Goal: Ask a question: Seek information or help from site administrators or community

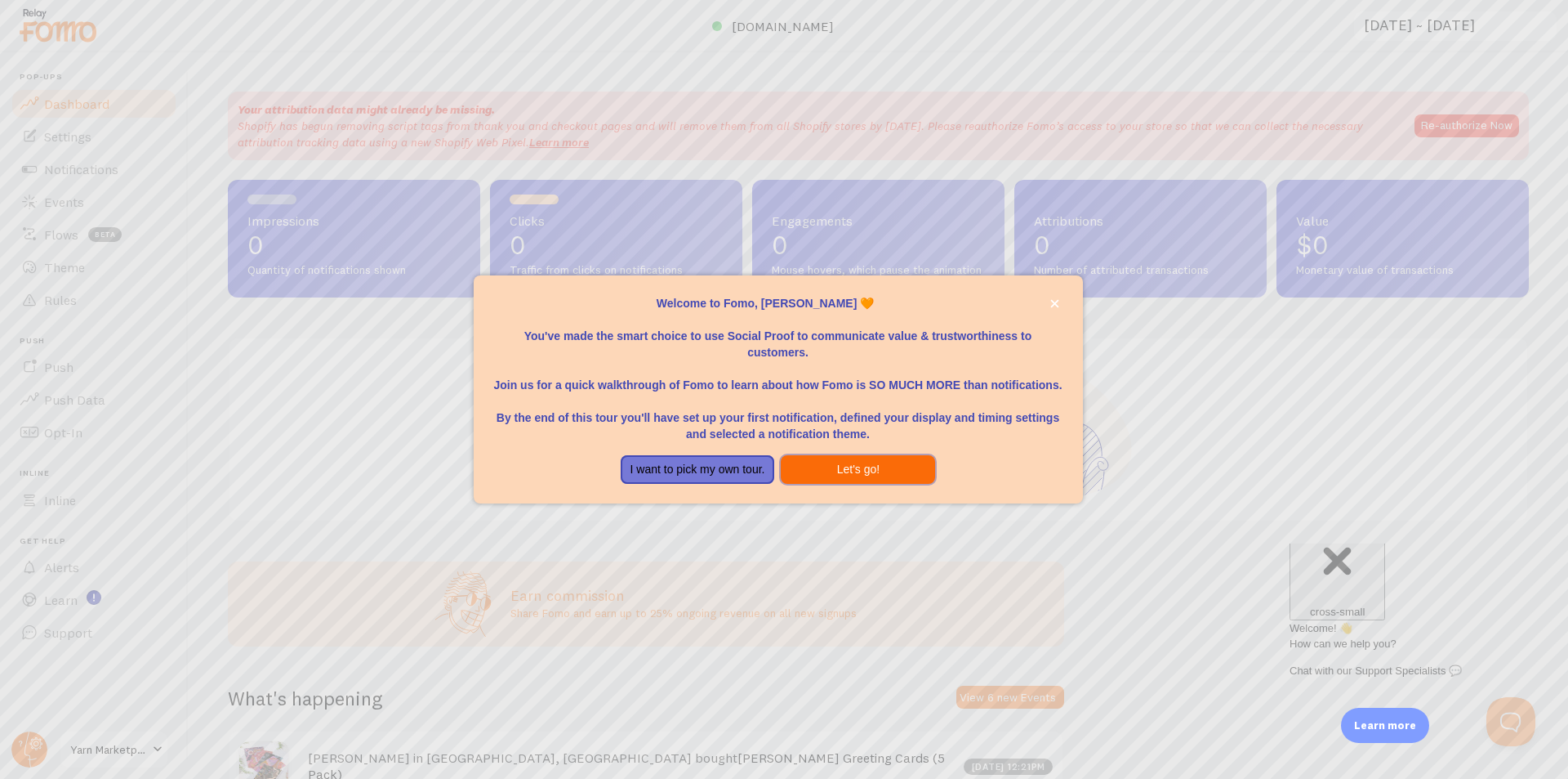
click at [828, 468] on button "Let's go!" at bounding box center [857, 469] width 154 height 30
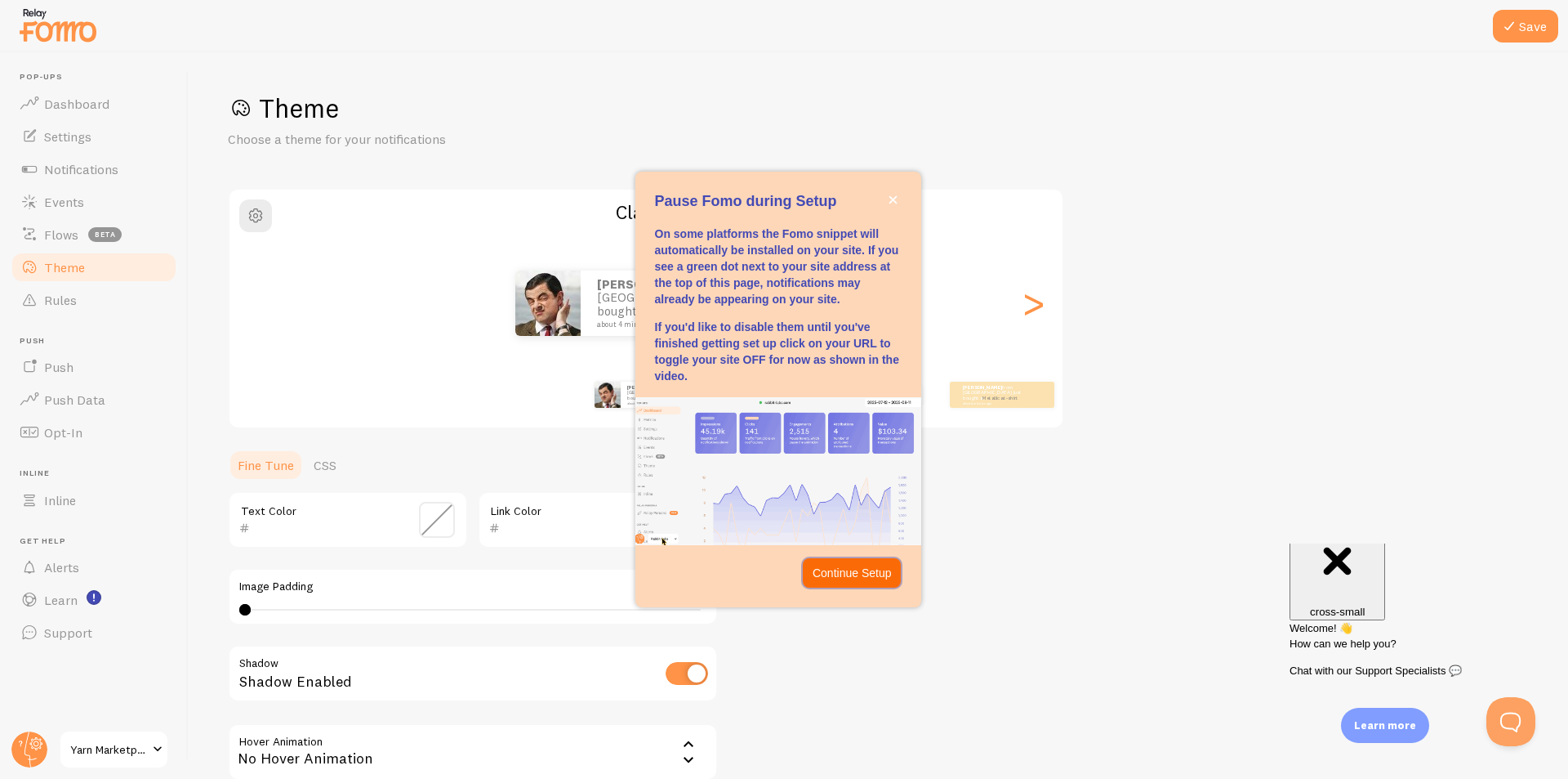
click at [881, 581] on button "Continue Setup" at bounding box center [852, 572] width 98 height 30
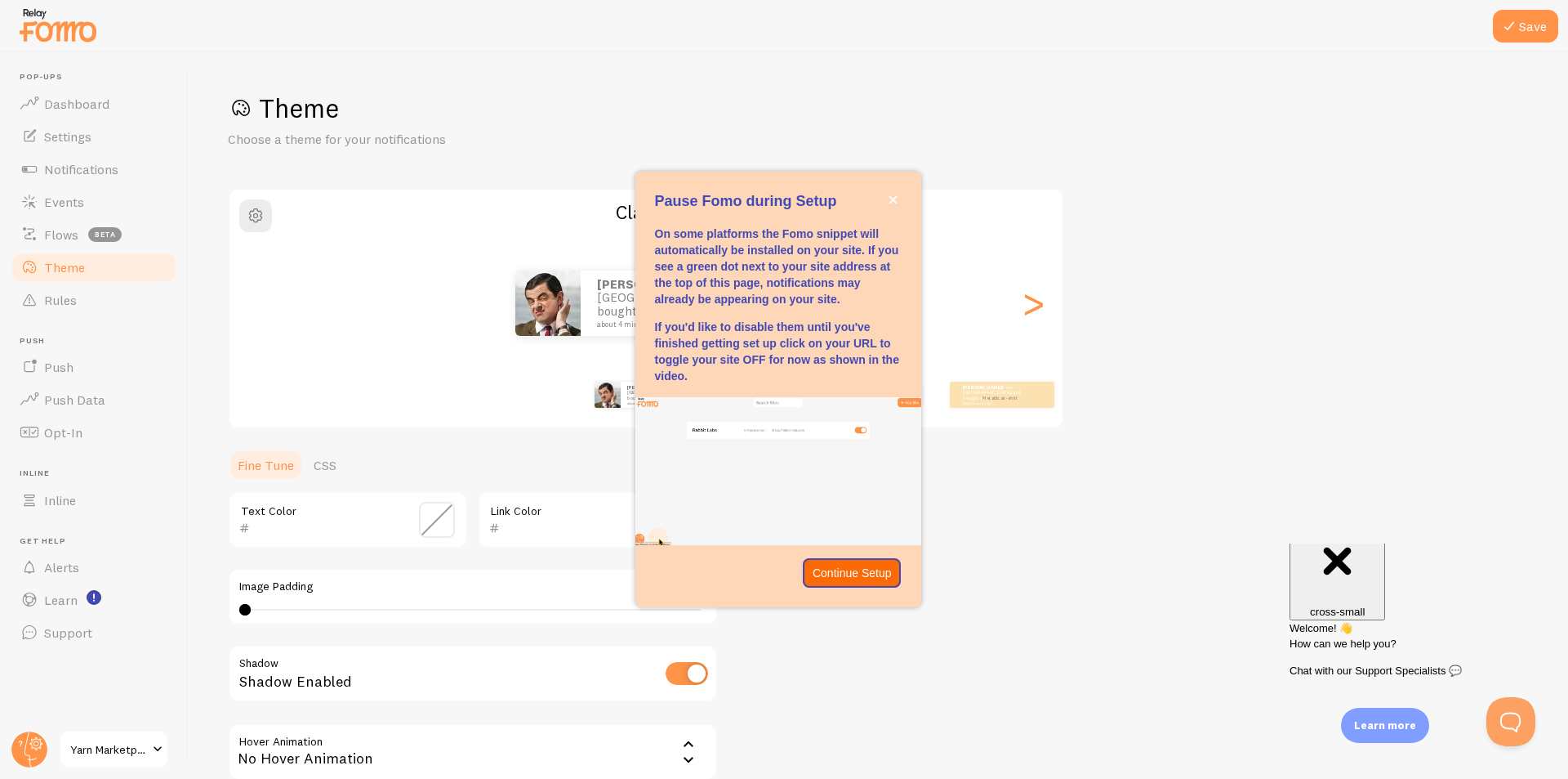
click at [881, 581] on div "Theme Choose a theme for your notifications Classic [PERSON_NAME] from [GEOGRAP…" at bounding box center [879, 479] width 1301 height 775
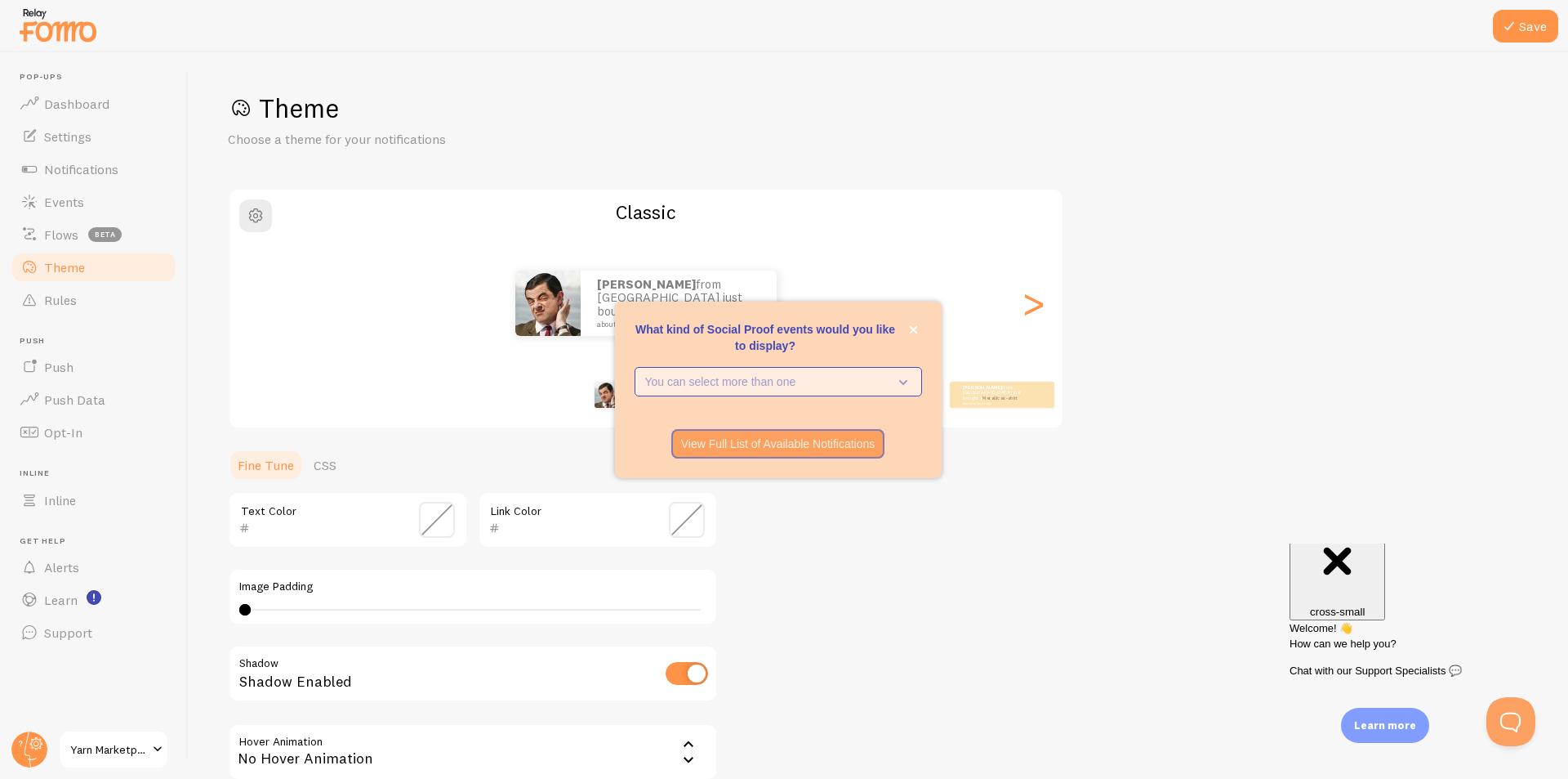
click at [875, 387] on p "You can select more than one" at bounding box center [767, 381] width 243 height 16
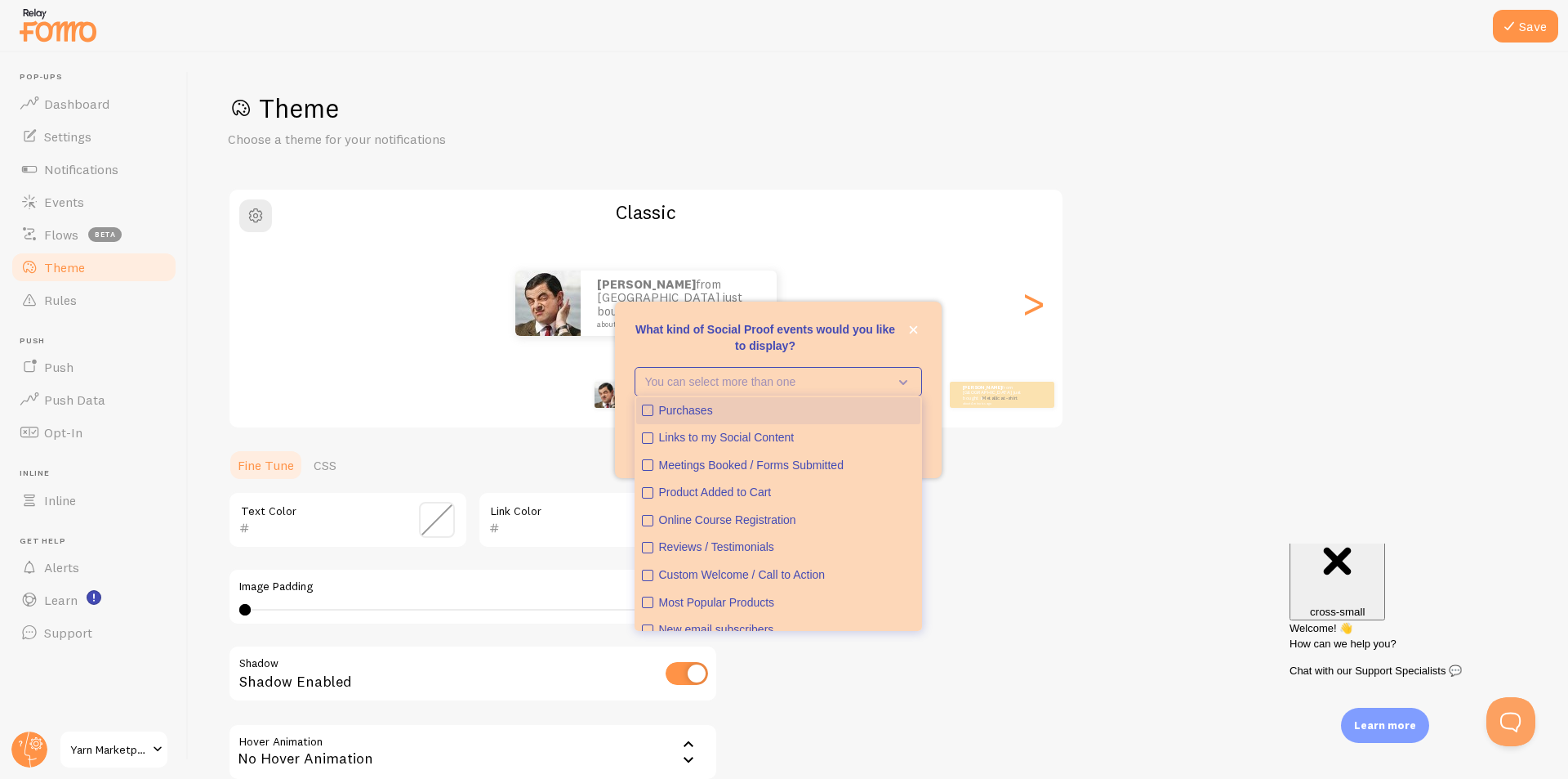
click at [845, 409] on div "Purchases" at bounding box center [787, 411] width 256 height 16
click at [811, 491] on div "Product Added to Cart" at bounding box center [787, 492] width 256 height 16
click at [836, 546] on div "Reviews / Testimonials" at bounding box center [787, 547] width 256 height 16
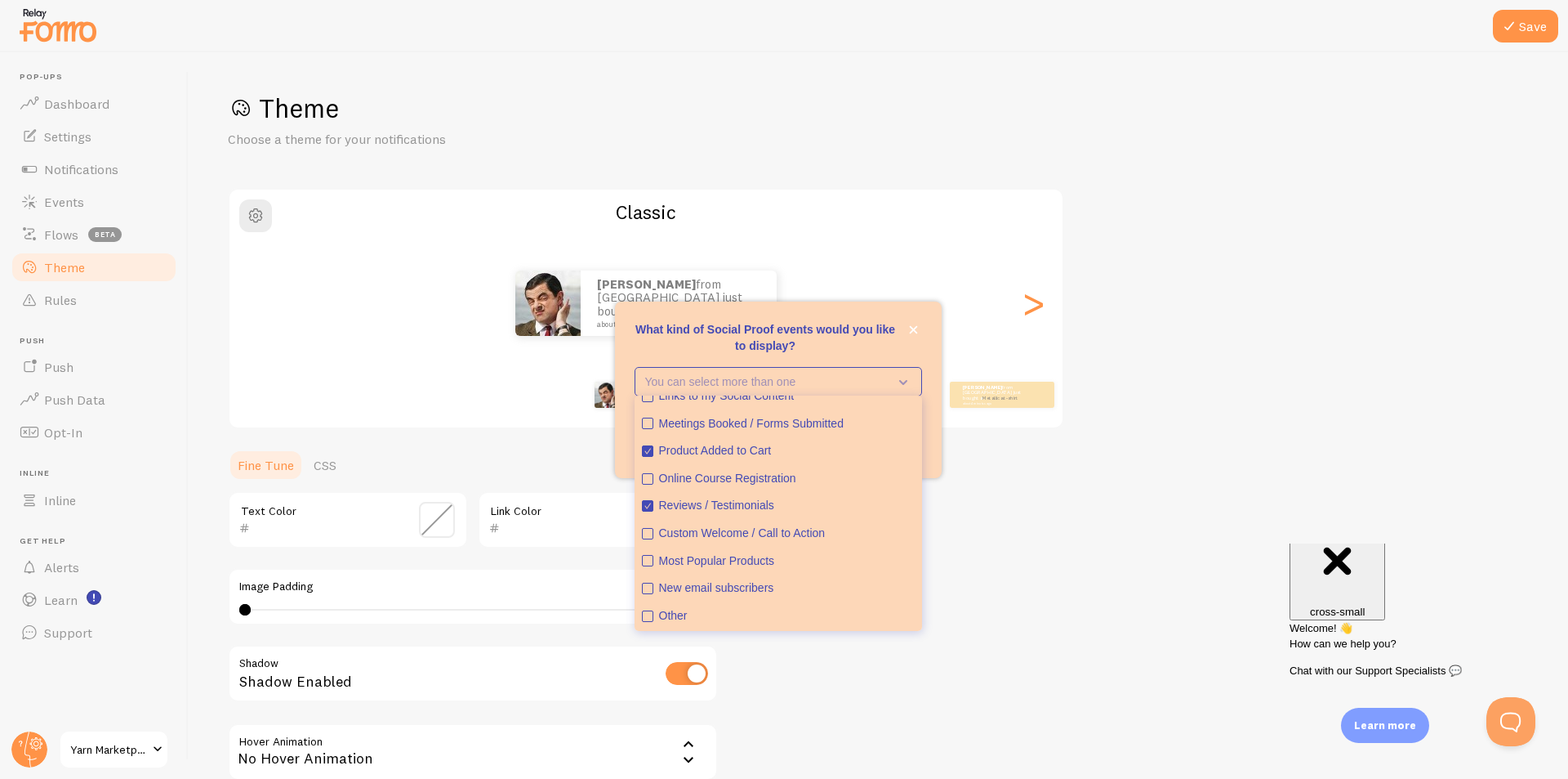
click at [806, 341] on p "What kind of Social Proof events would you like to display?" at bounding box center [778, 338] width 287 height 33
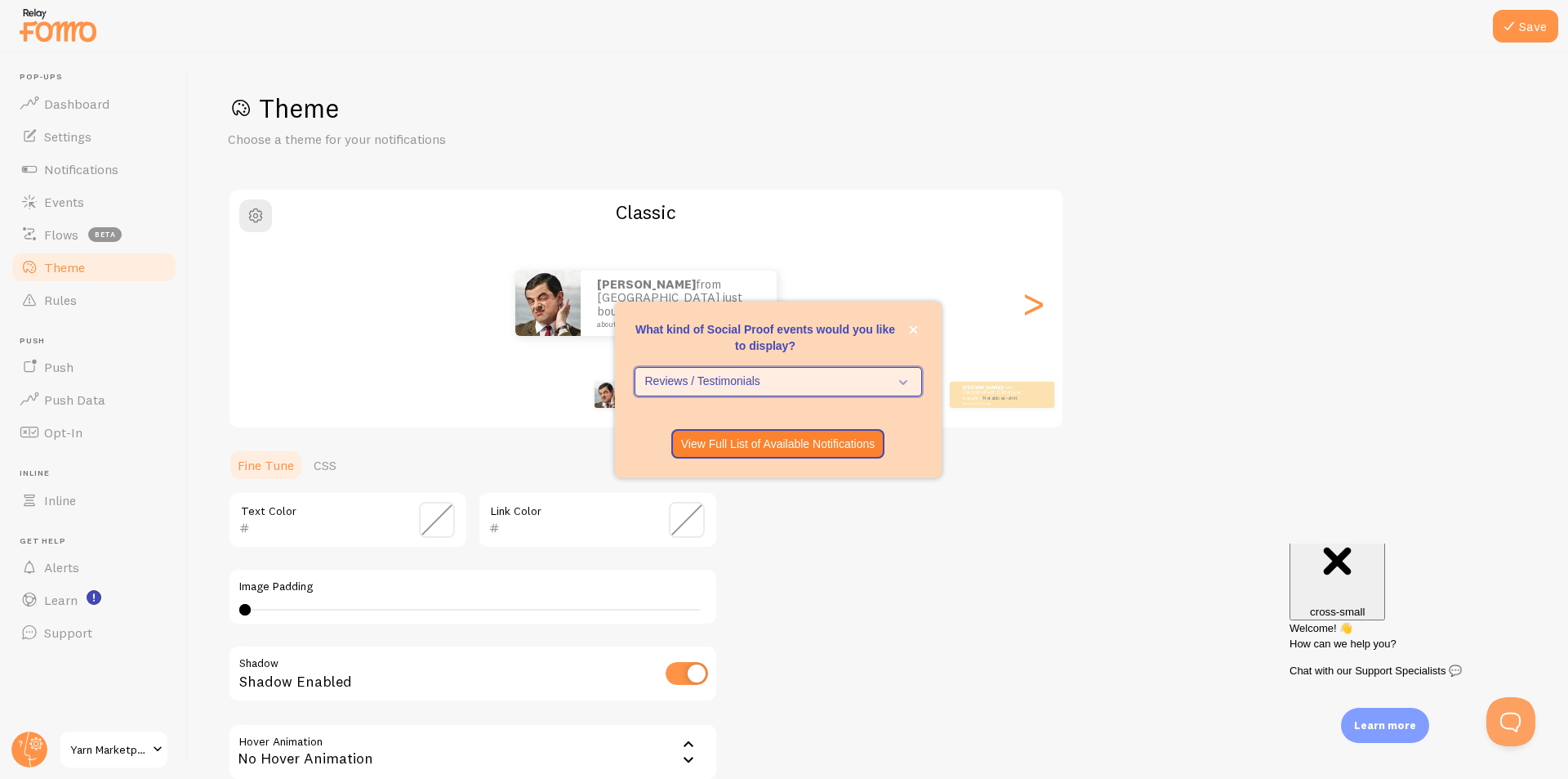
click at [836, 390] on button "Reviews / Testimonials" at bounding box center [778, 381] width 287 height 30
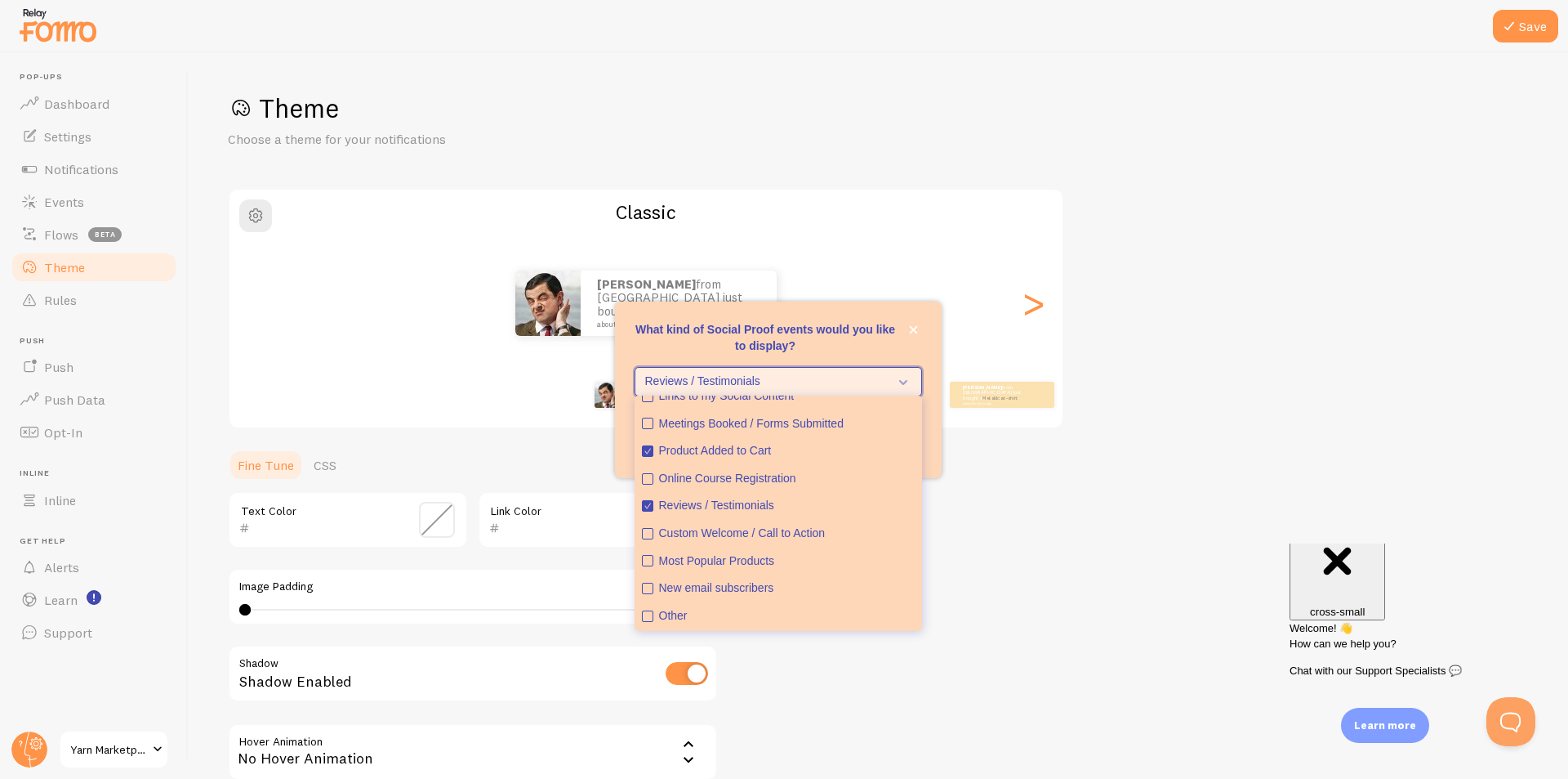
click at [836, 390] on button "Reviews / Testimonials" at bounding box center [778, 381] width 287 height 30
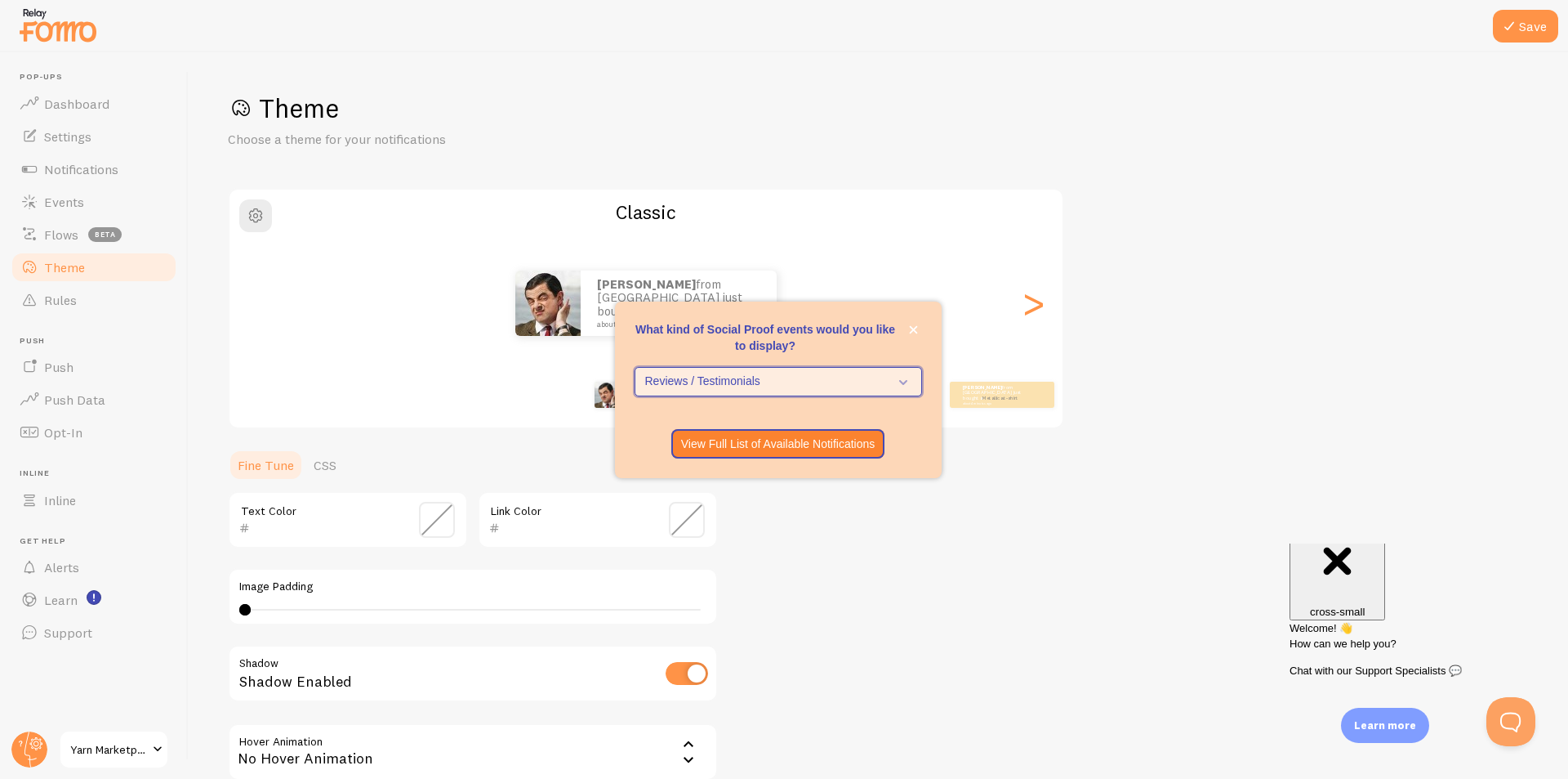
click at [836, 390] on button "Reviews / Testimonials" at bounding box center [778, 381] width 287 height 30
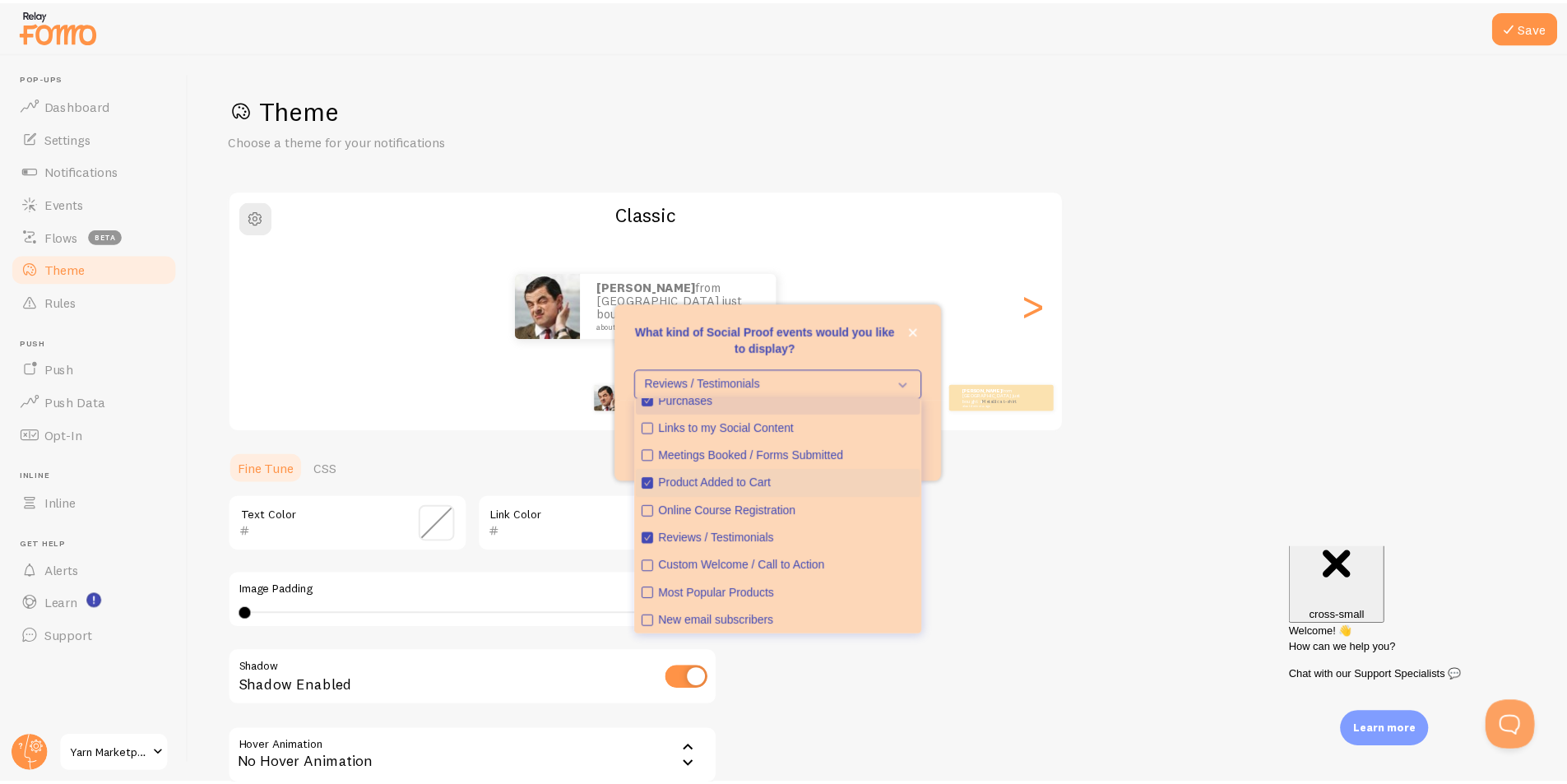
scroll to position [0, 0]
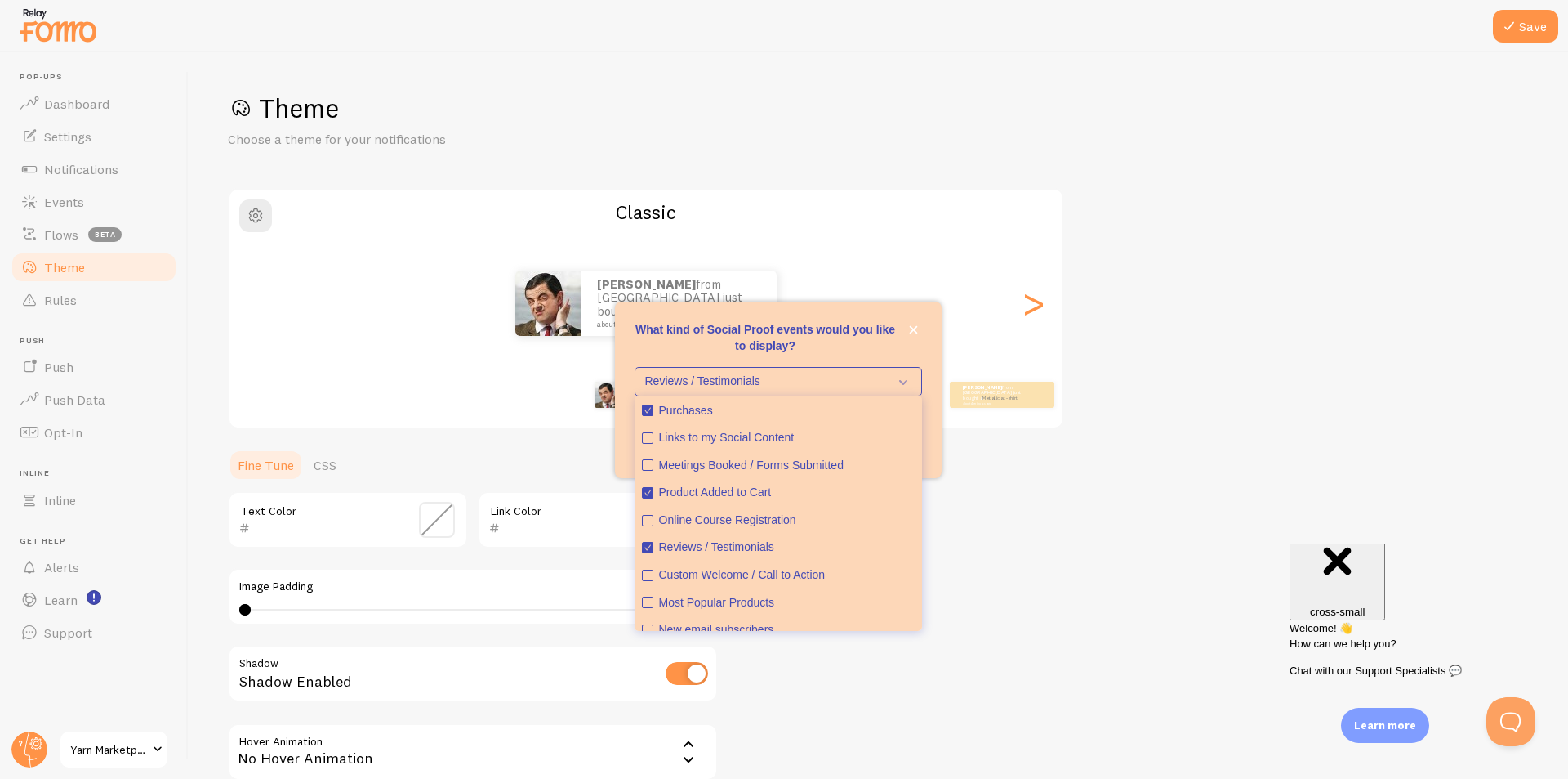
click at [806, 337] on p "What kind of Social Proof events would you like to display?" at bounding box center [778, 338] width 287 height 33
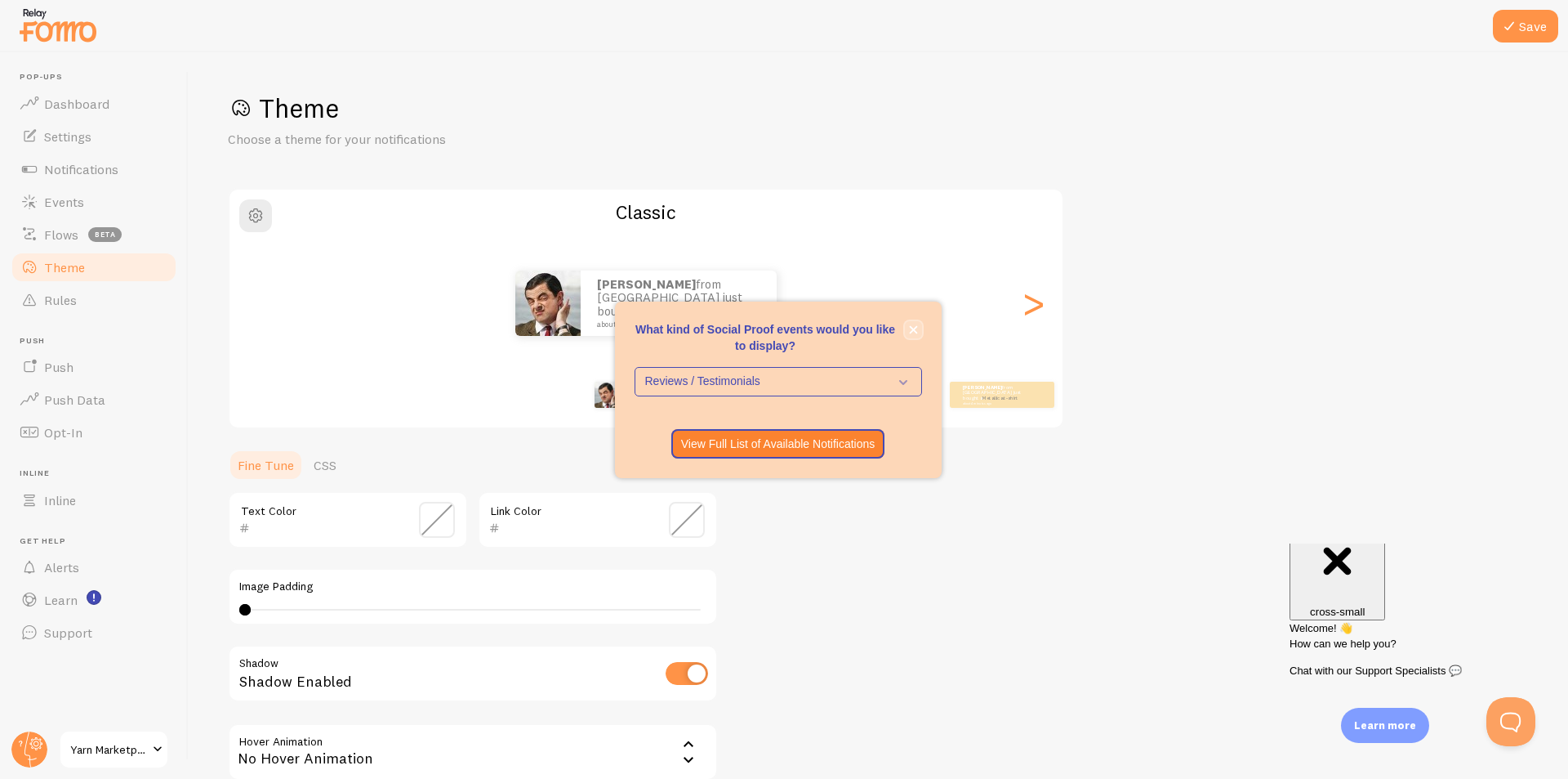
click at [908, 334] on button "close," at bounding box center [913, 330] width 17 height 17
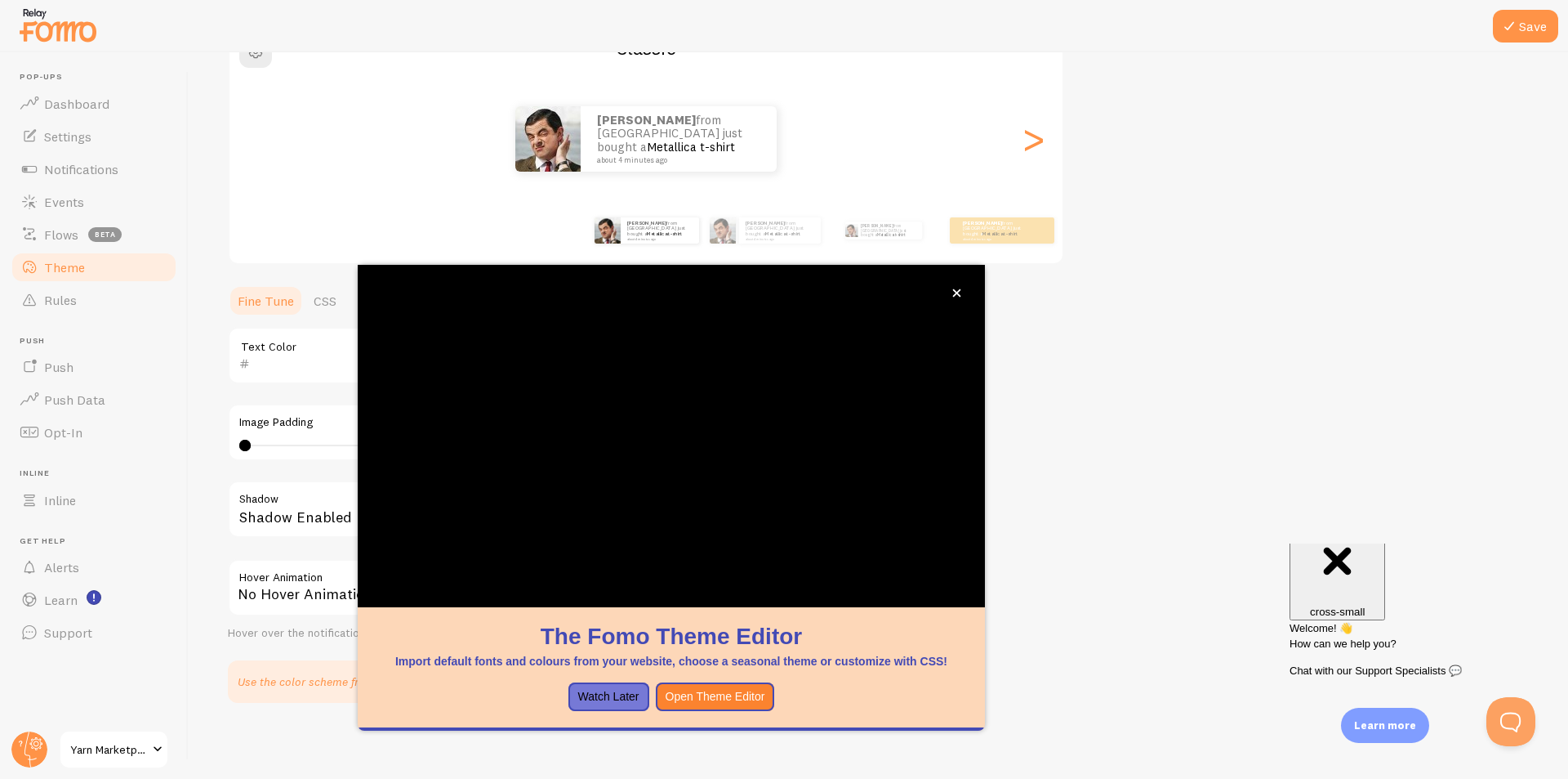
scroll to position [167, 0]
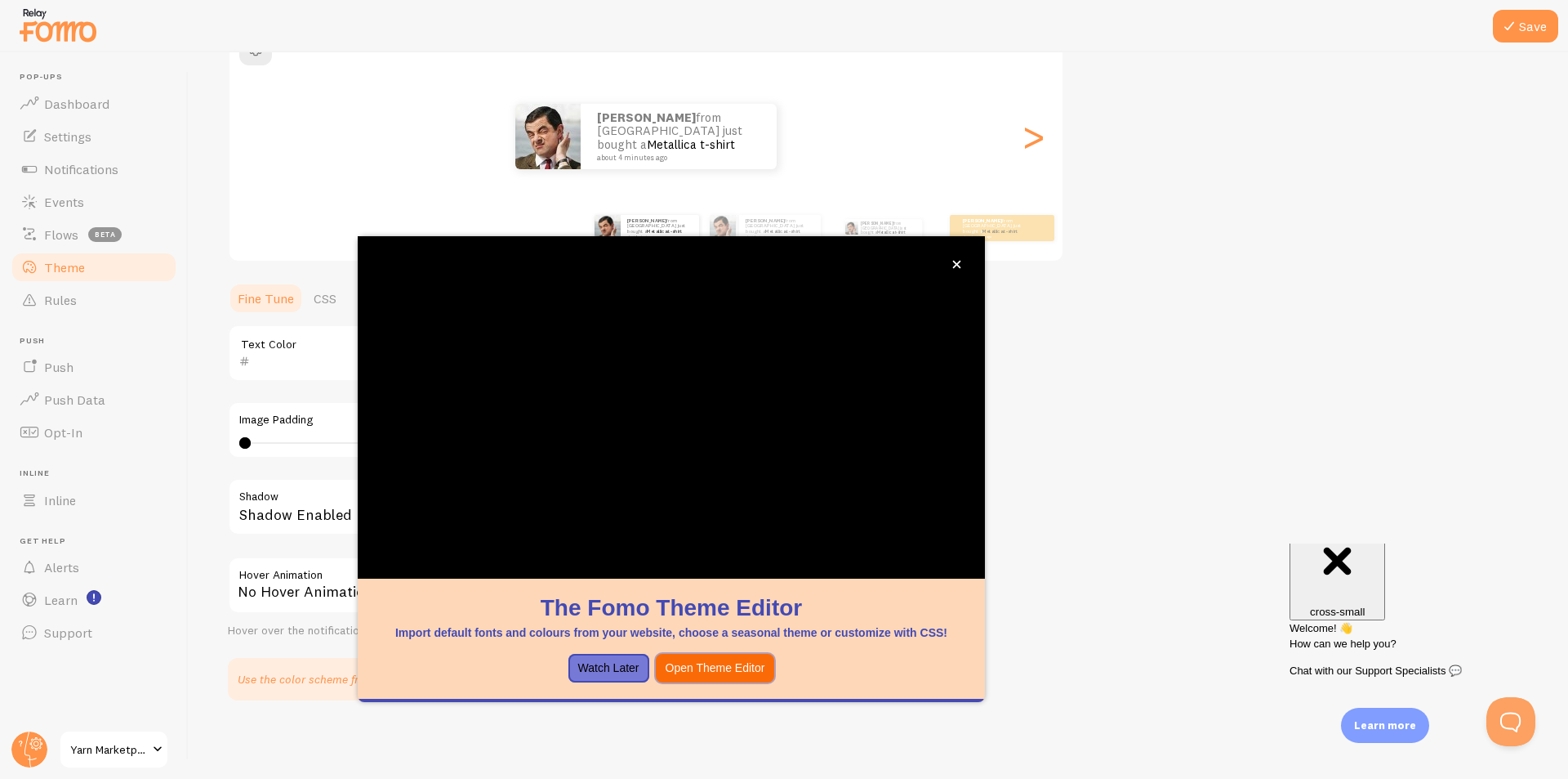
click at [693, 669] on button "Open Theme Editor" at bounding box center [715, 668] width 119 height 30
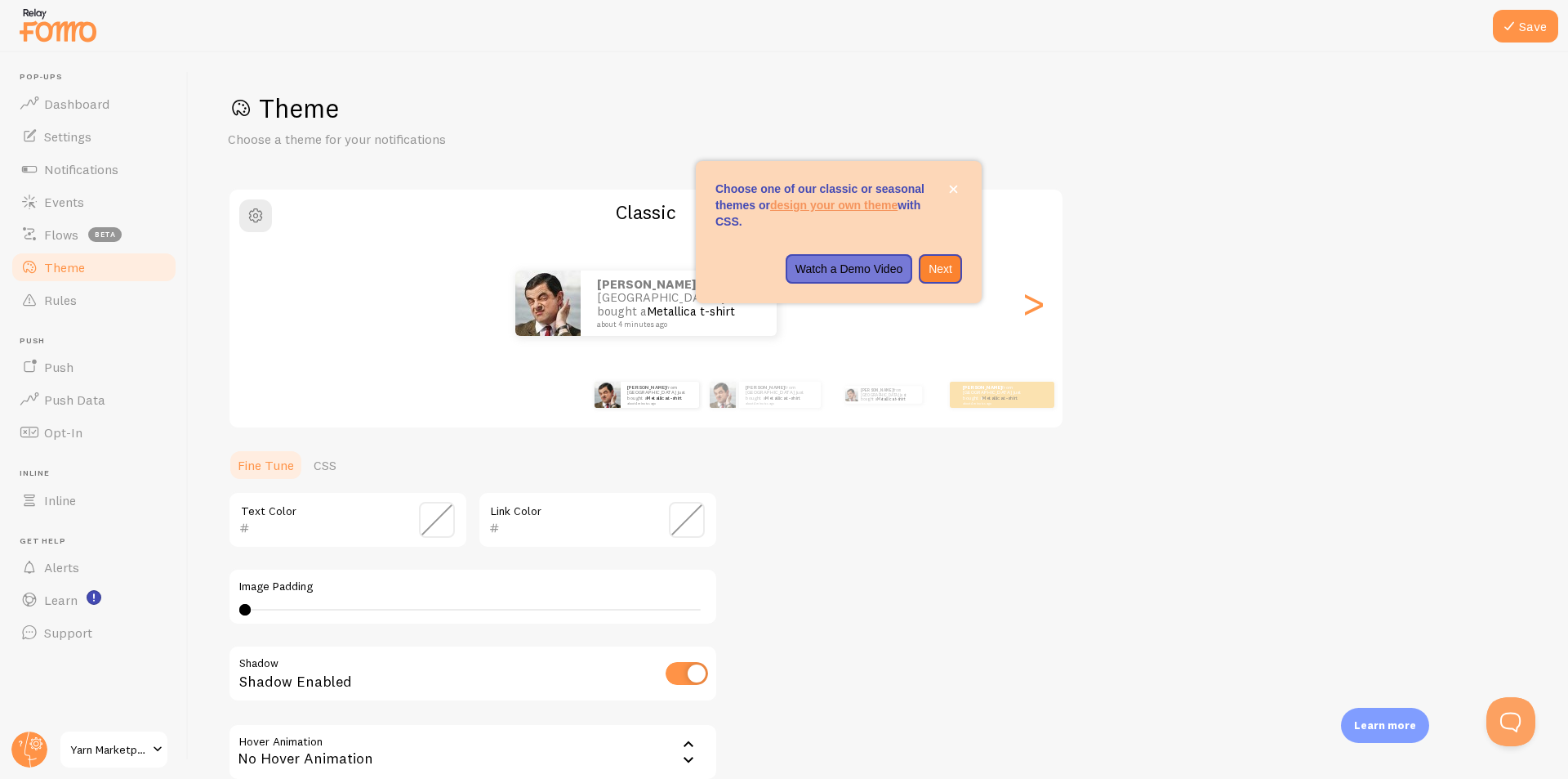
click at [1384, 489] on div "Theme Choose a theme for your notifications Classic [PERSON_NAME] from [GEOGRAP…" at bounding box center [879, 479] width 1301 height 775
click at [1265, 295] on div "Theme Choose a theme for your notifications Classic [PERSON_NAME] from [GEOGRAP…" at bounding box center [879, 479] width 1301 height 775
click at [958, 188] on icon "close," at bounding box center [953, 189] width 9 height 9
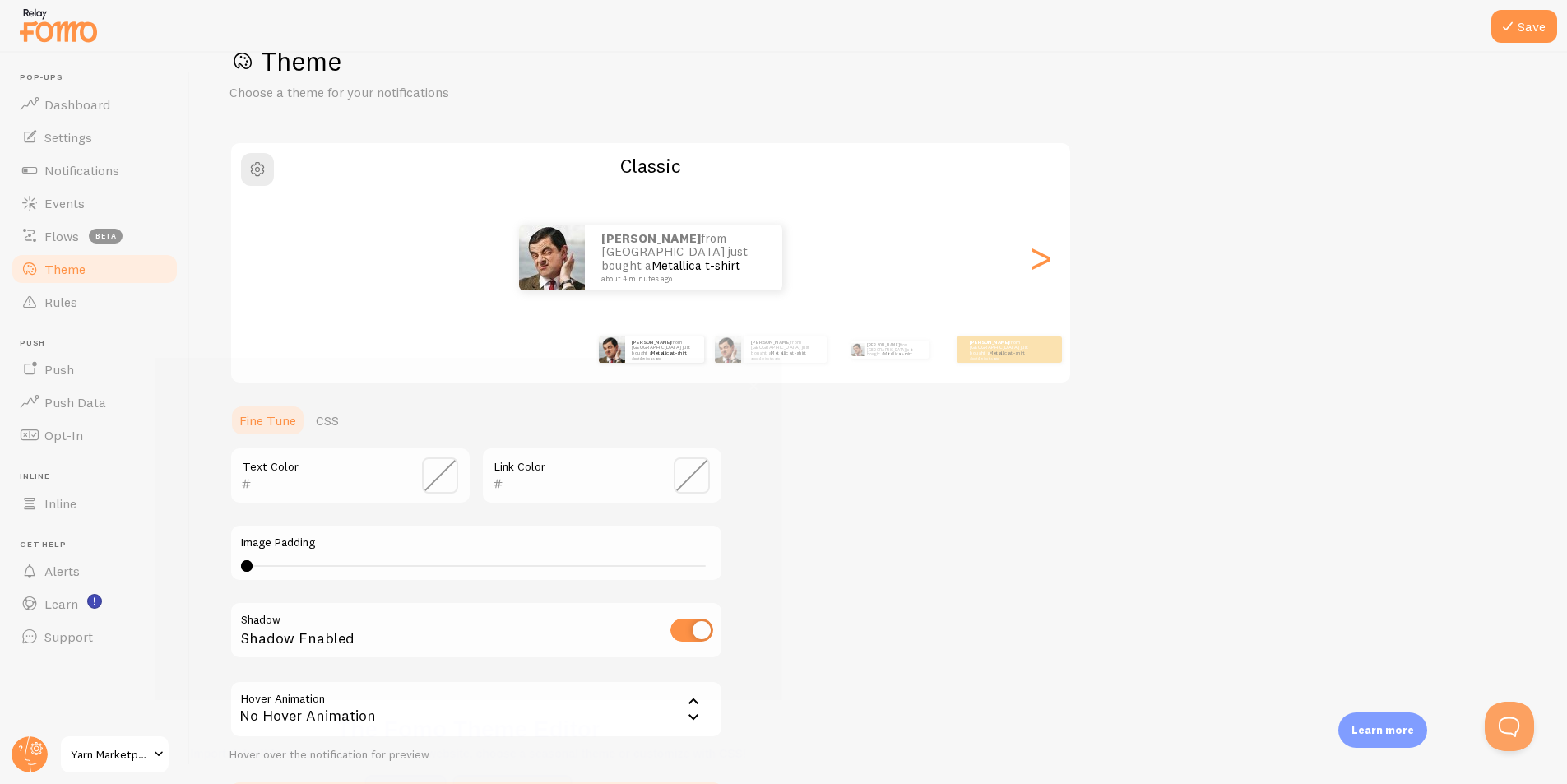
scroll to position [50, 0]
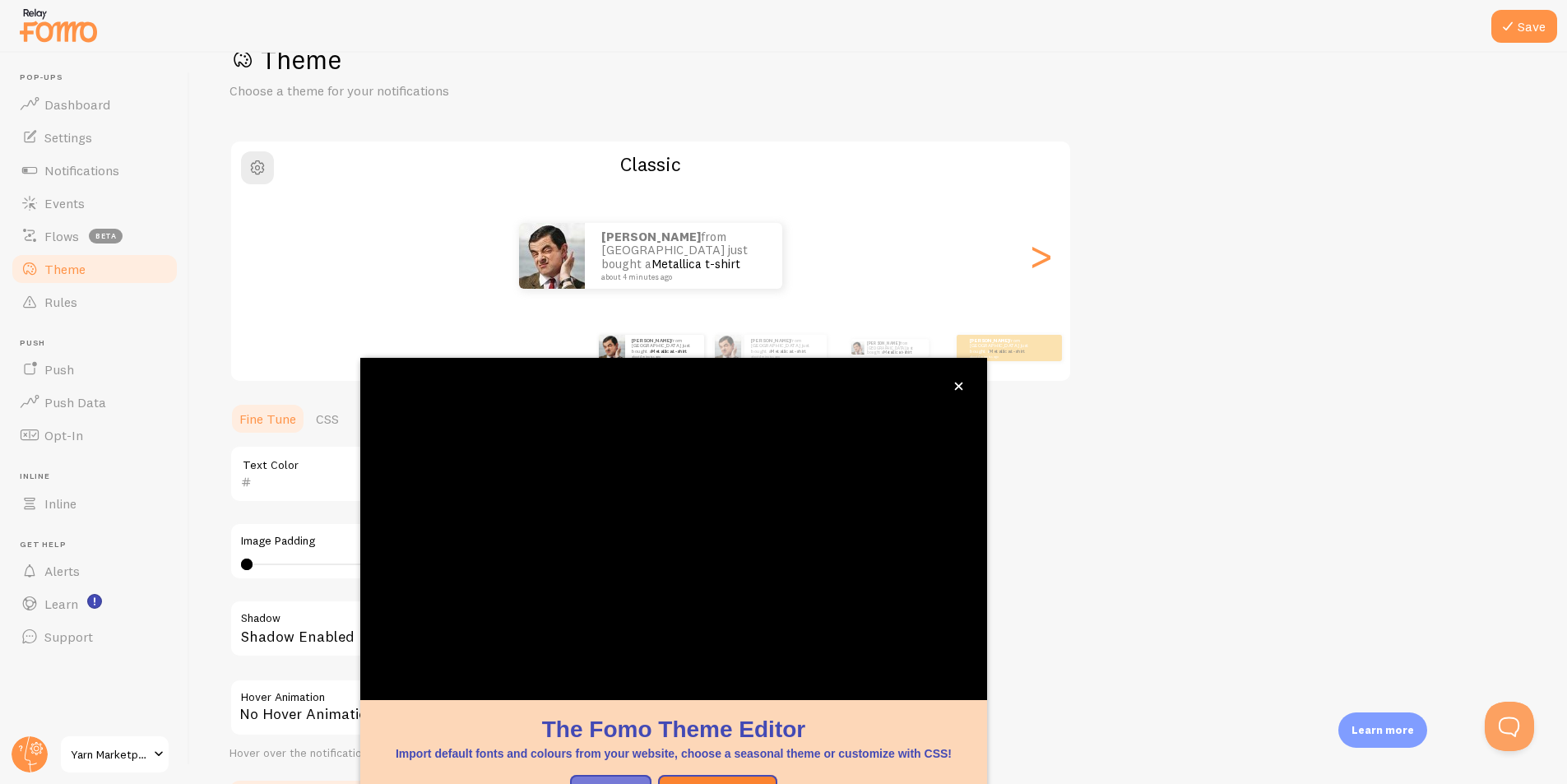
click at [1295, 124] on div "Theme Choose a theme for your notifications Classic [PERSON_NAME] from [GEOGRAP…" at bounding box center [879, 433] width 1298 height 780
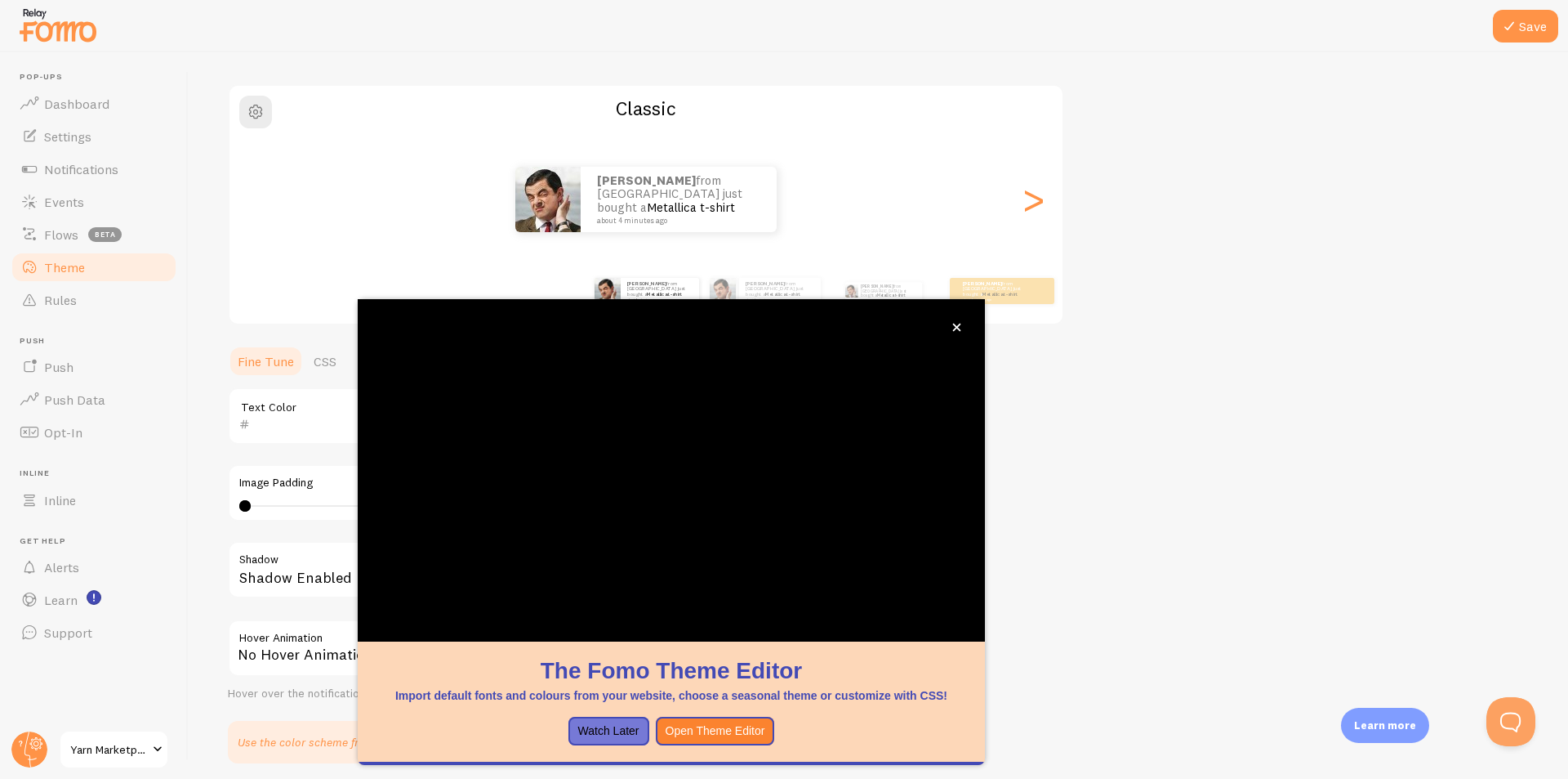
scroll to position [167, 0]
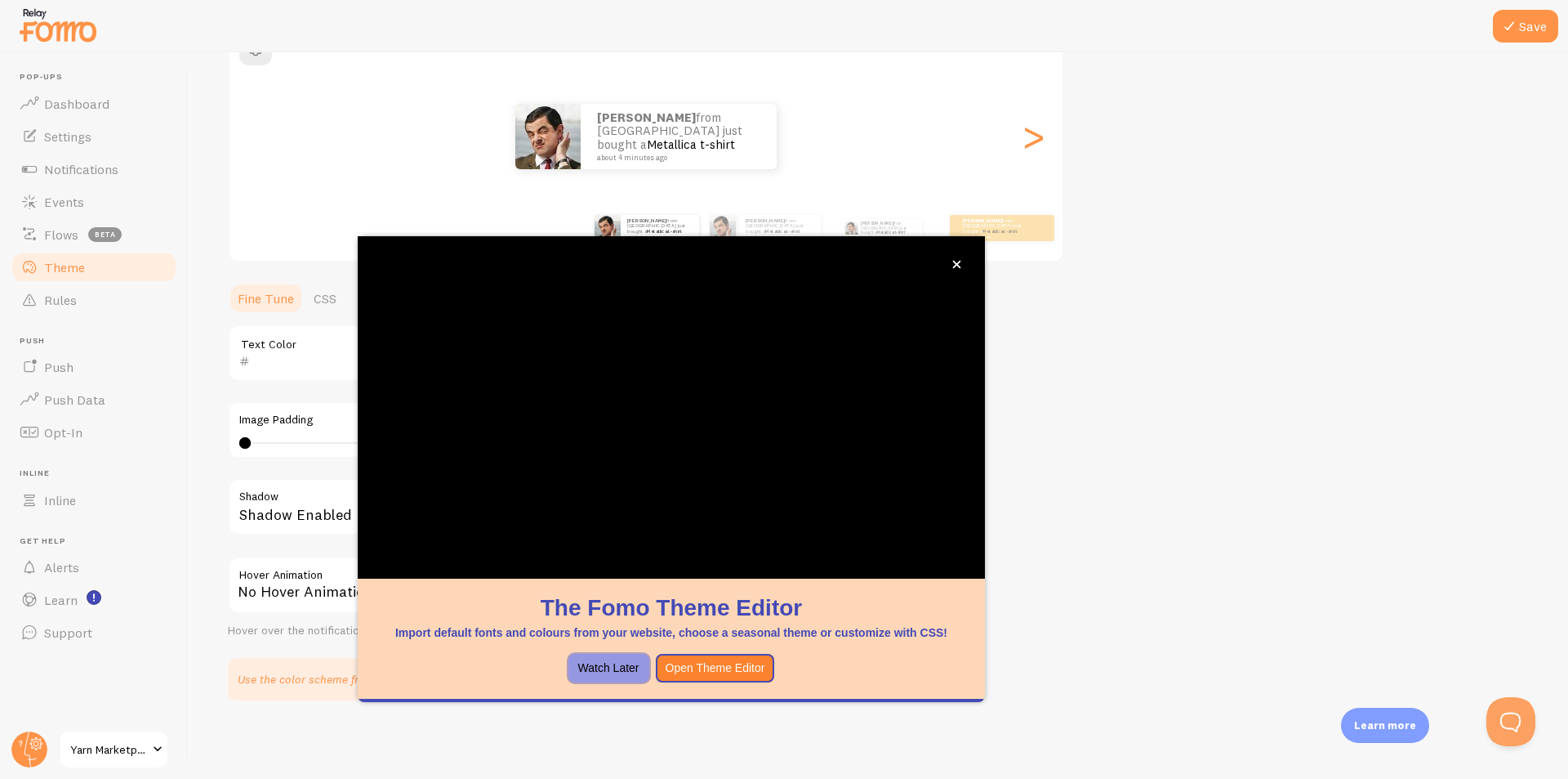
click at [636, 671] on button "Watch Later" at bounding box center [609, 668] width 81 height 30
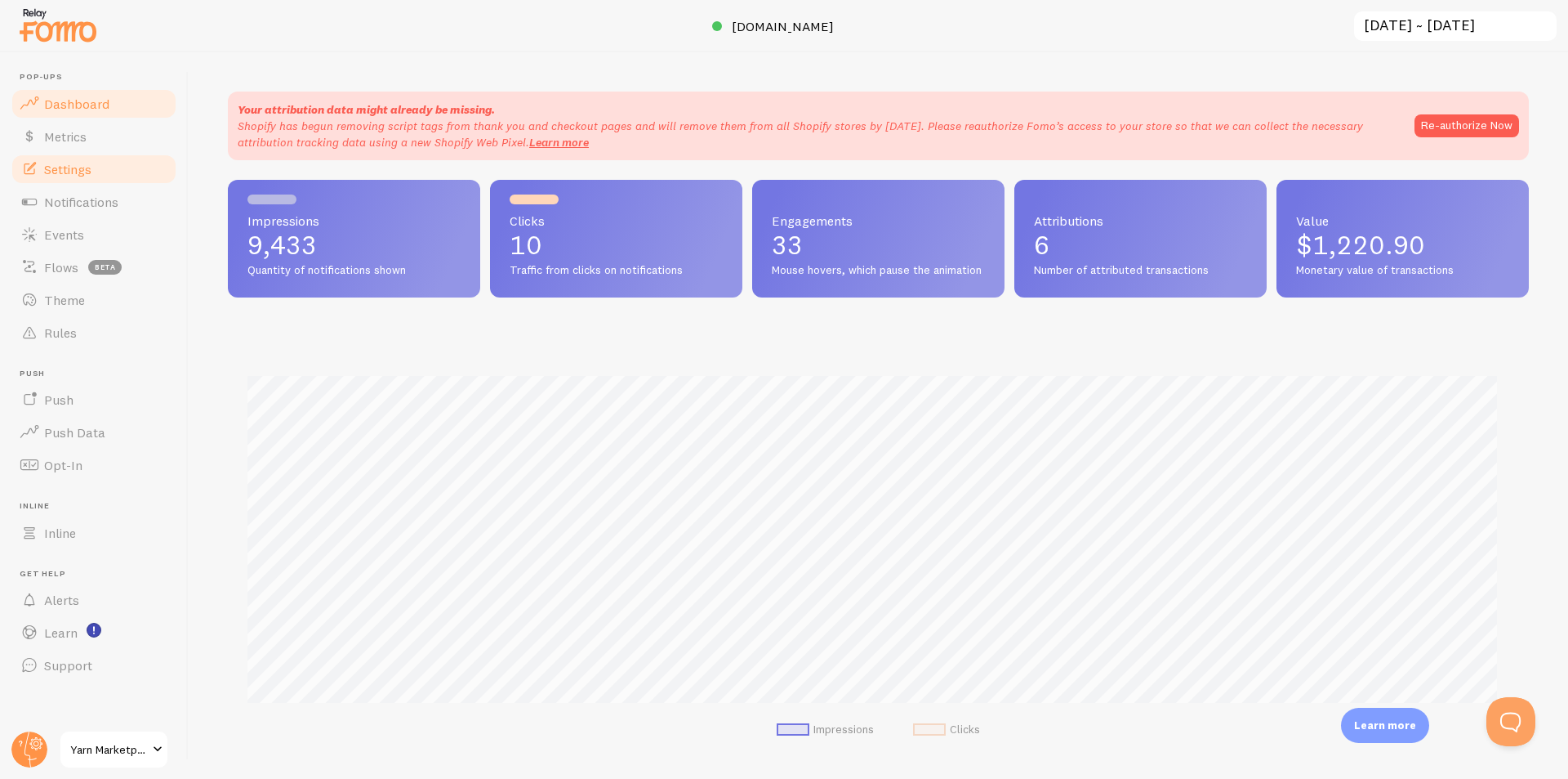
click at [93, 160] on link "Settings" at bounding box center [94, 169] width 168 height 33
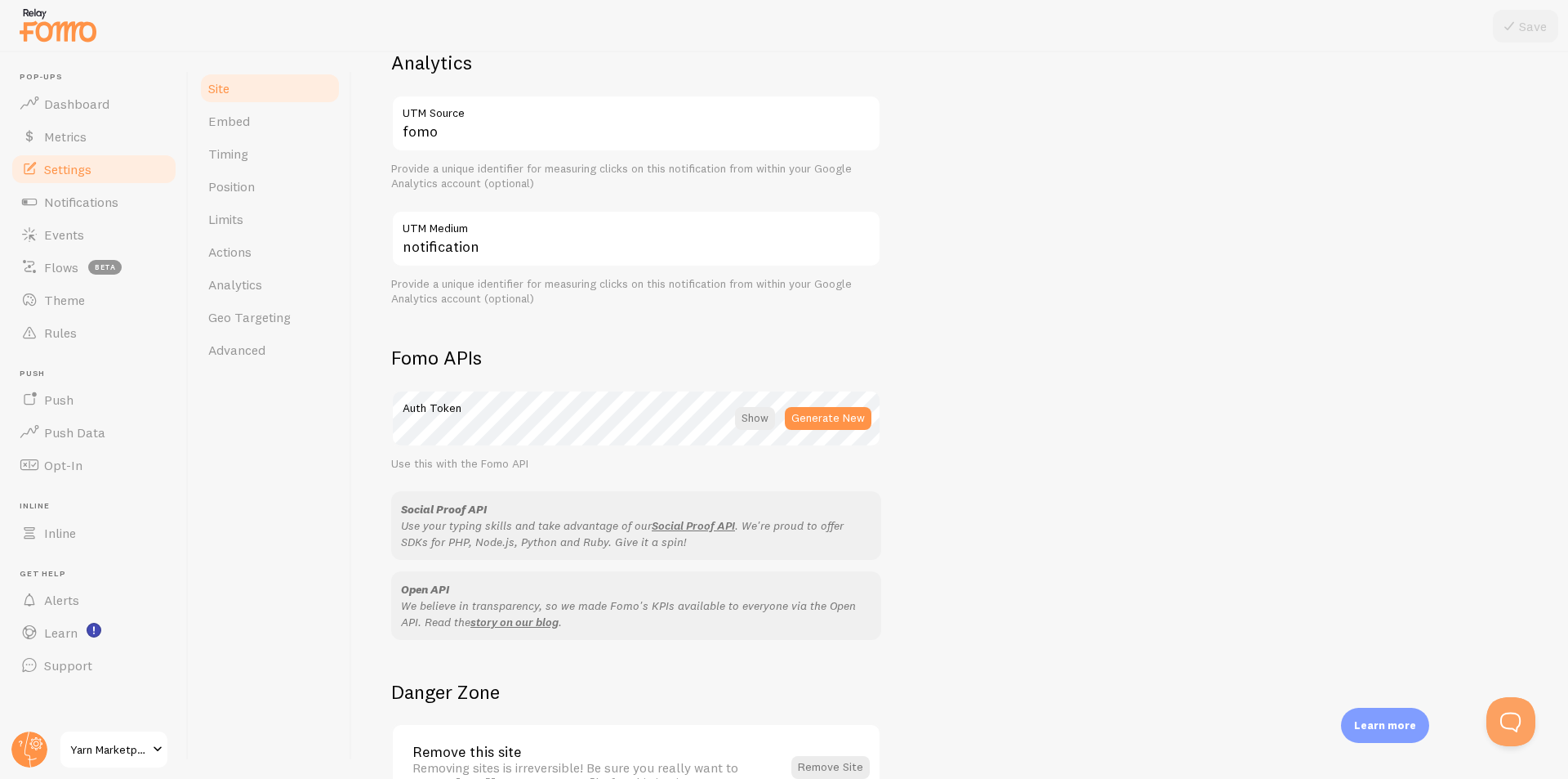
scroll to position [764, 0]
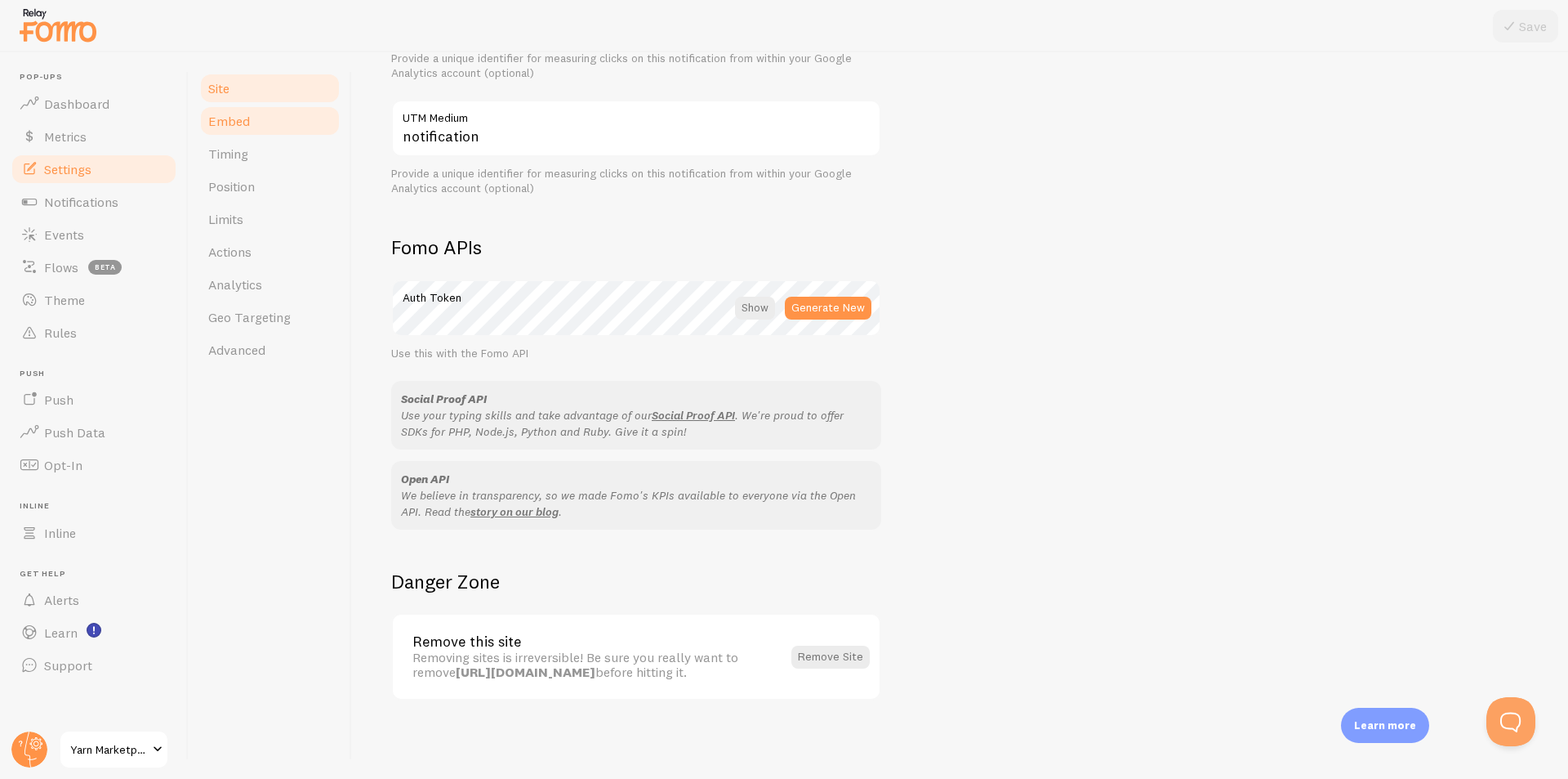
click at [236, 124] on span "Embed" at bounding box center [229, 121] width 42 height 16
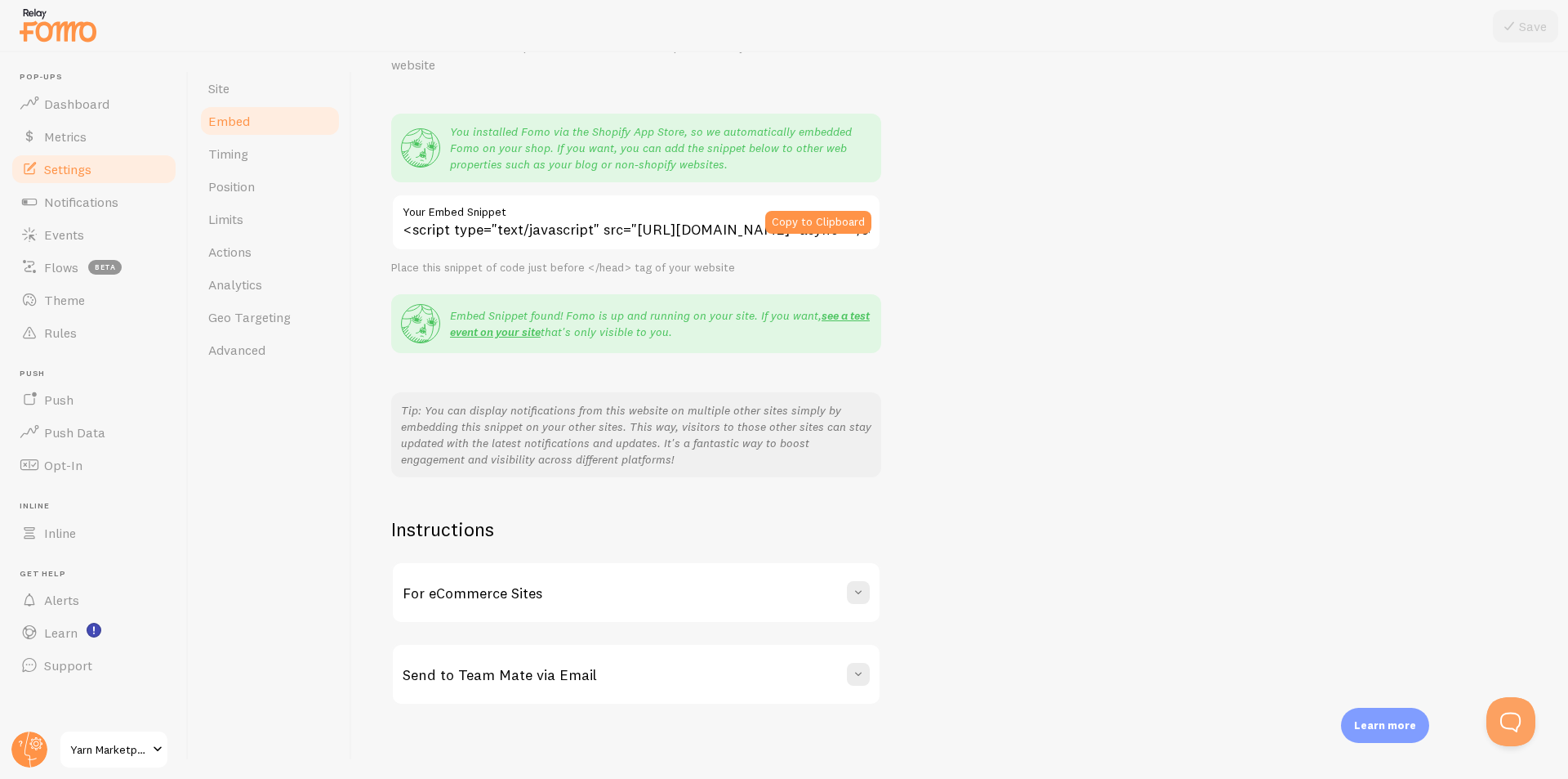
scroll to position [98, 0]
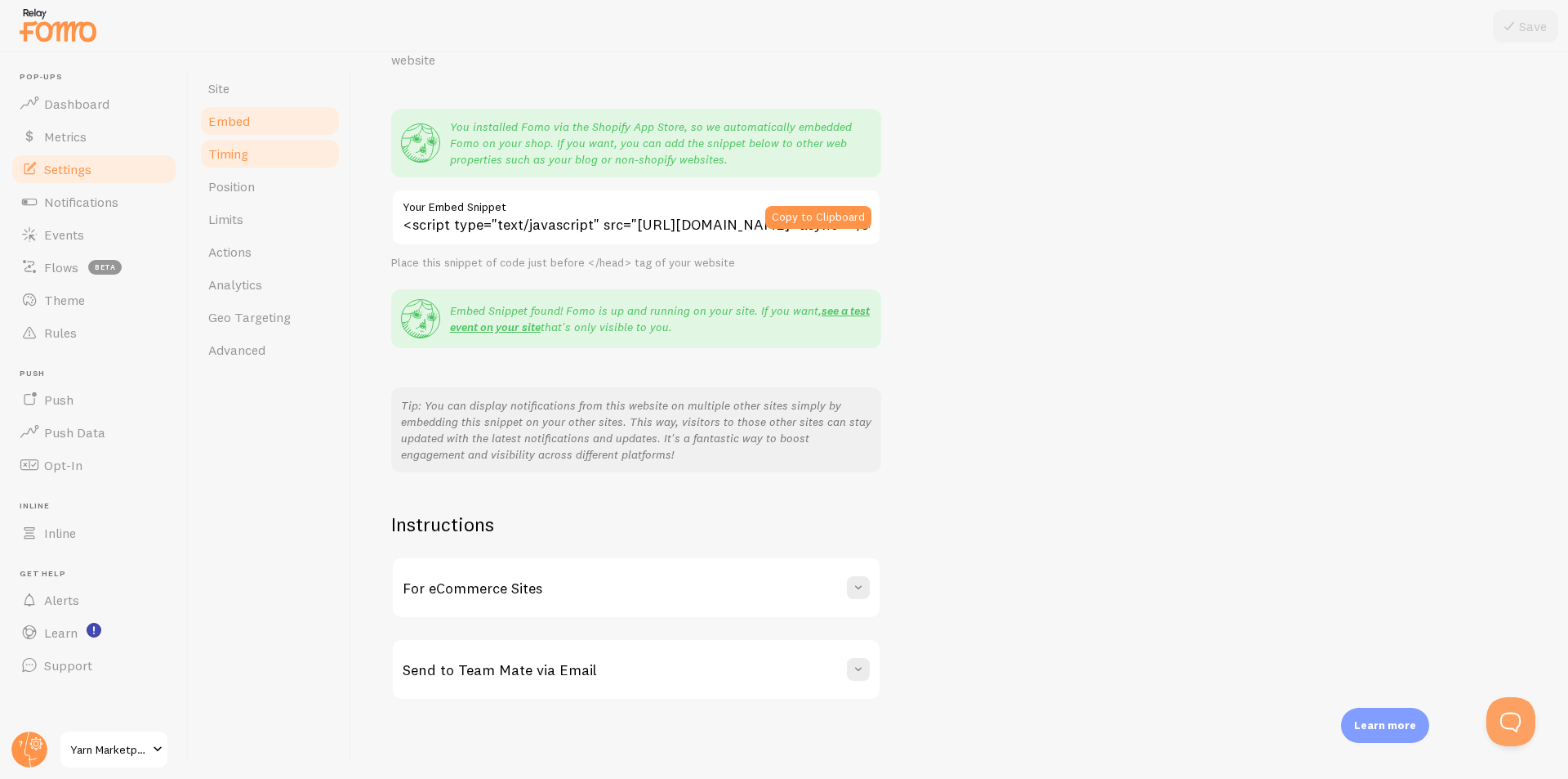
click at [303, 159] on link "Timing" at bounding box center [270, 153] width 143 height 33
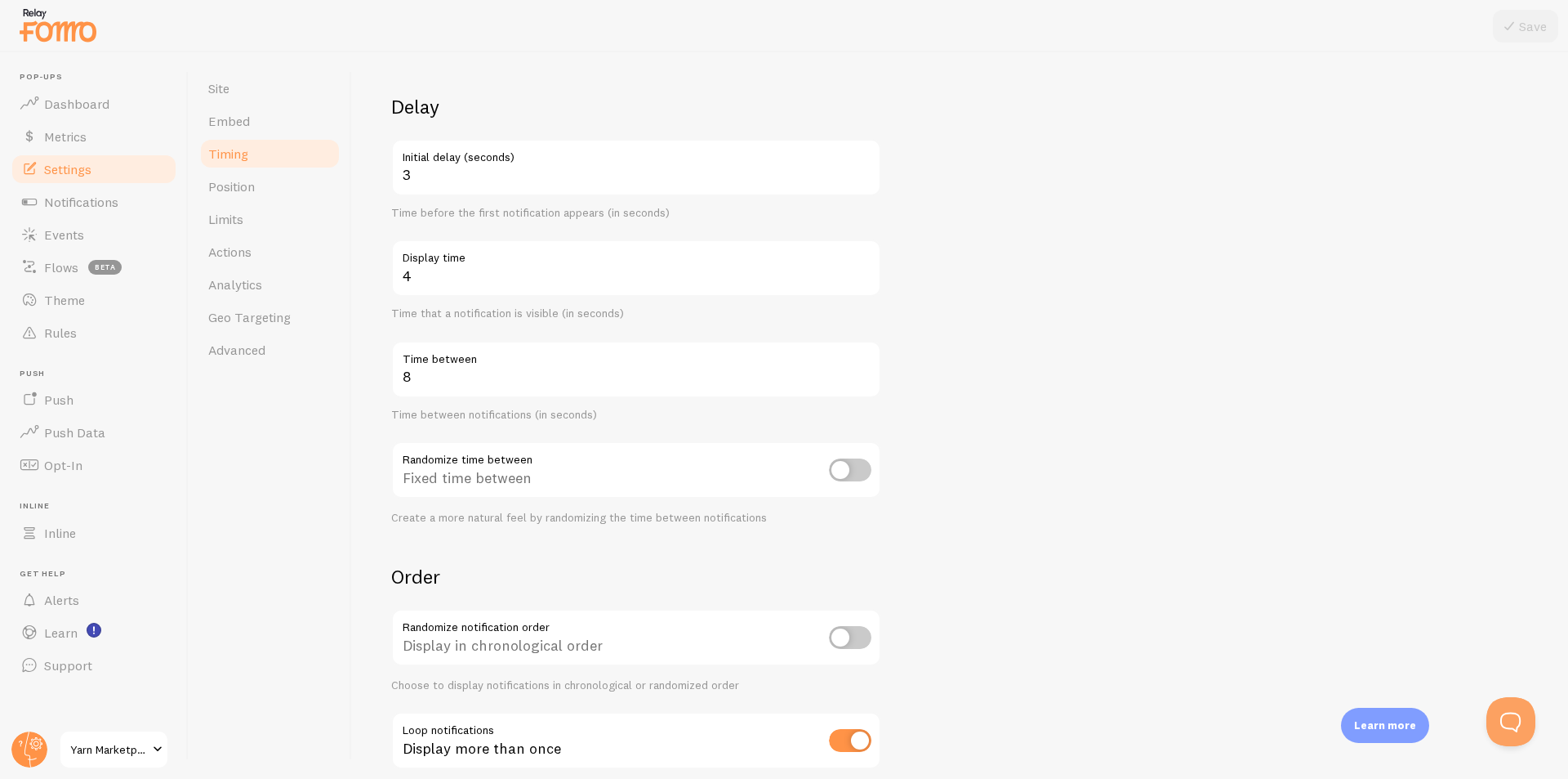
scroll to position [189, 0]
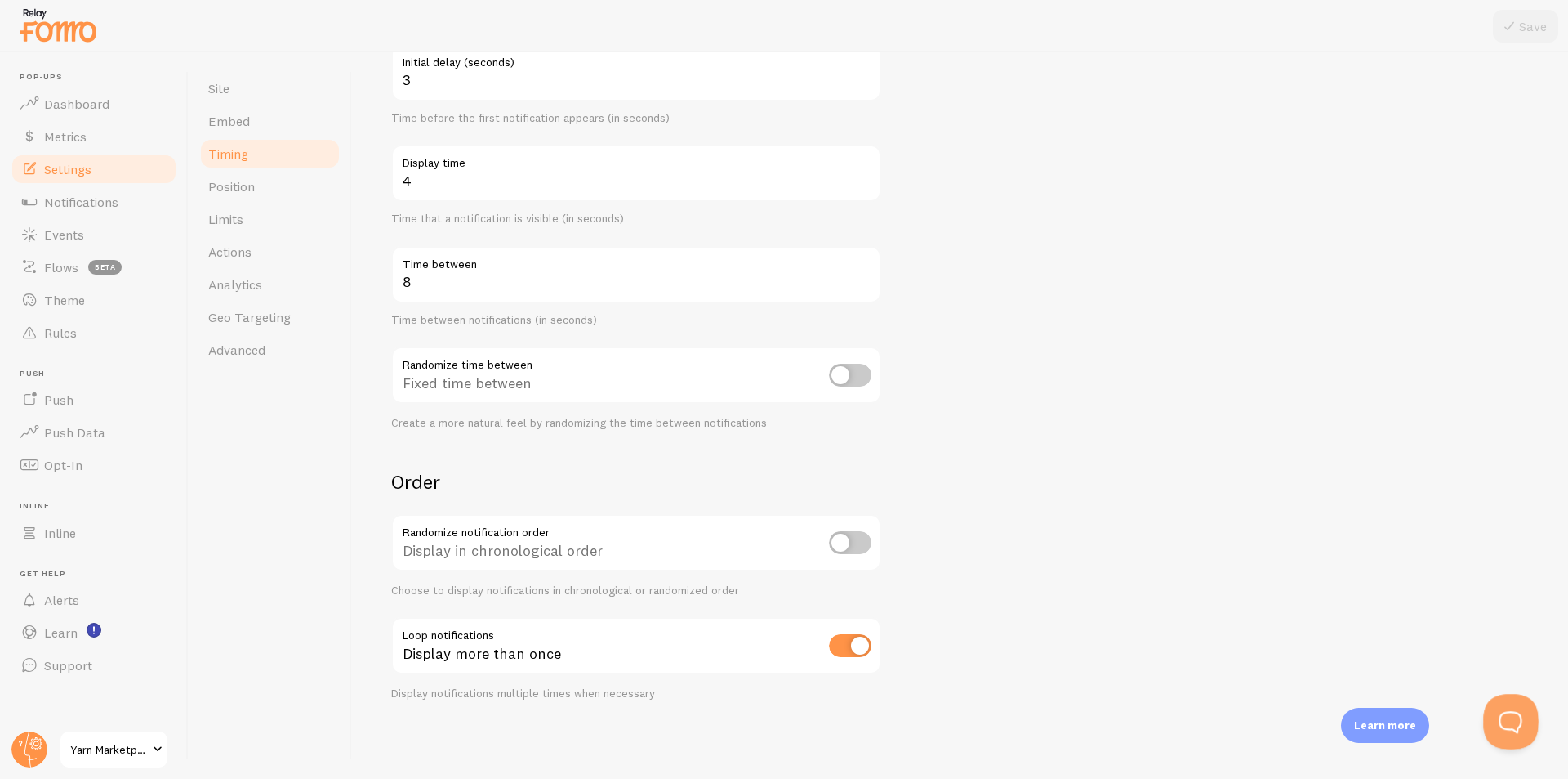
click at [1511, 723] on button "Open Beacon popover" at bounding box center [1507, 718] width 49 height 49
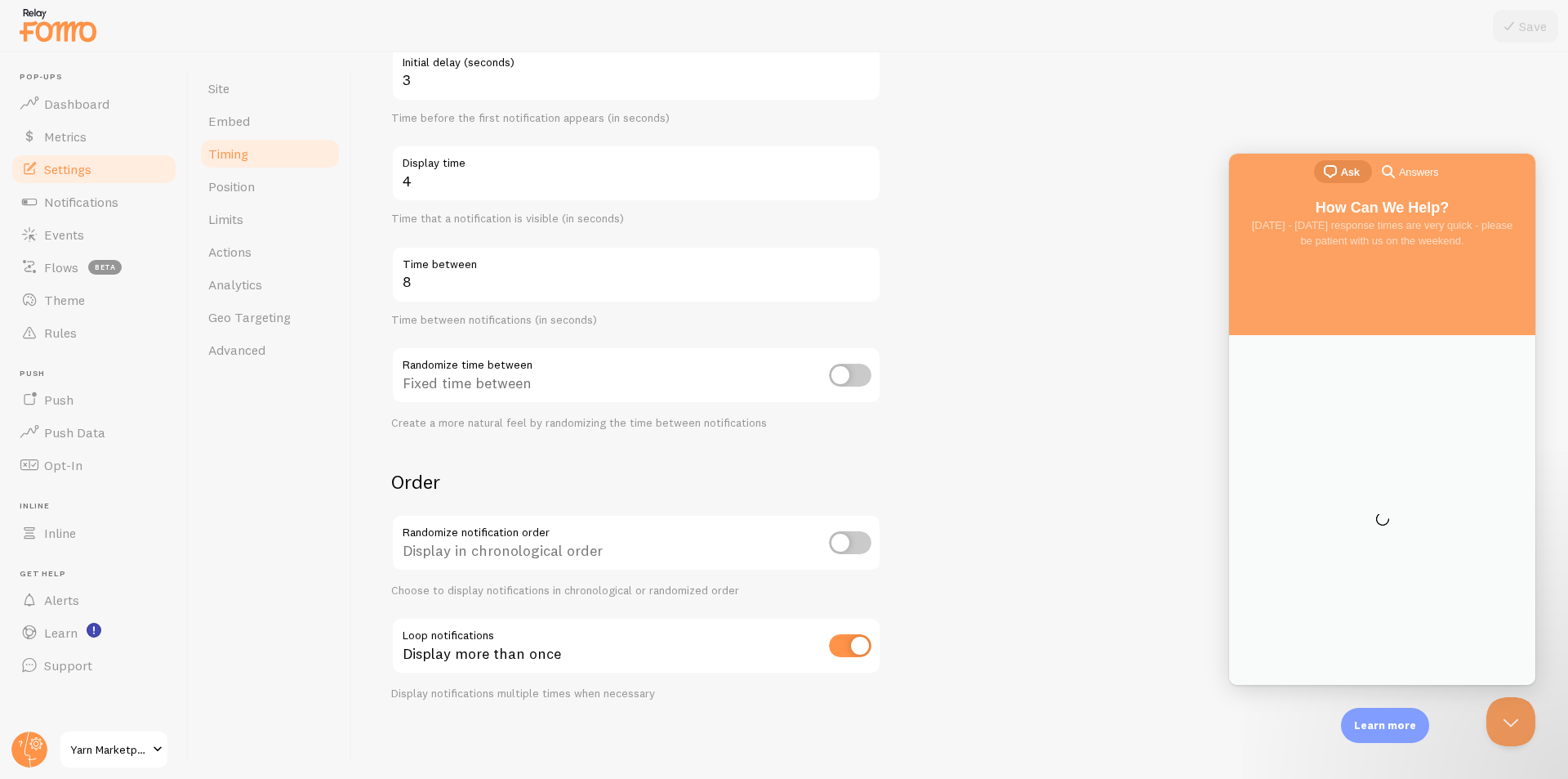
scroll to position [0, 0]
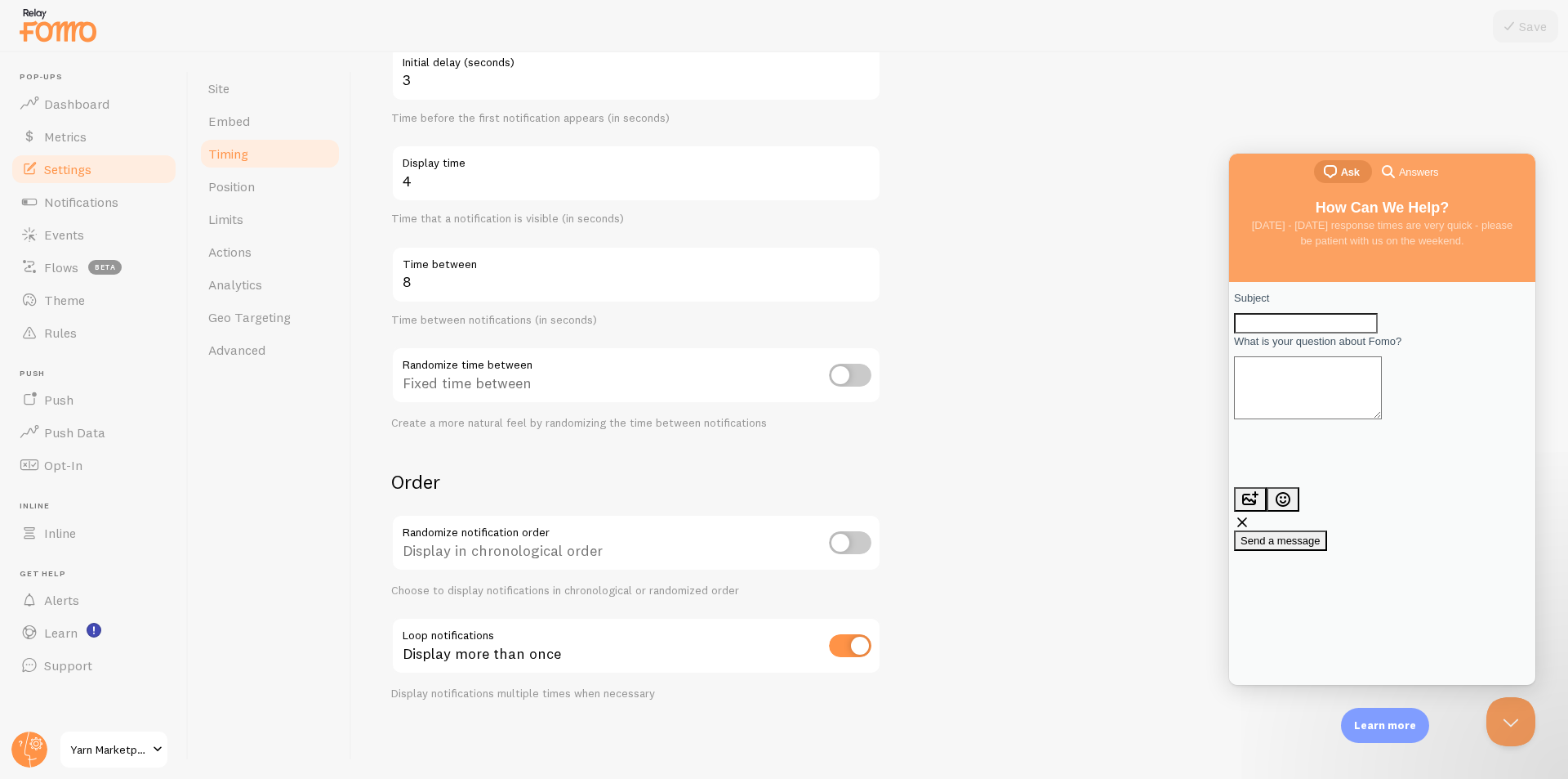
click at [1368, 325] on input "Subject" at bounding box center [1306, 324] width 144 height 21
type input "Fomo position on product page"
click at [1321, 535] on span "Send a message" at bounding box center [1280, 541] width 80 height 13
click at [1379, 410] on textarea "What is your question about Fomo?" at bounding box center [1308, 388] width 148 height 63
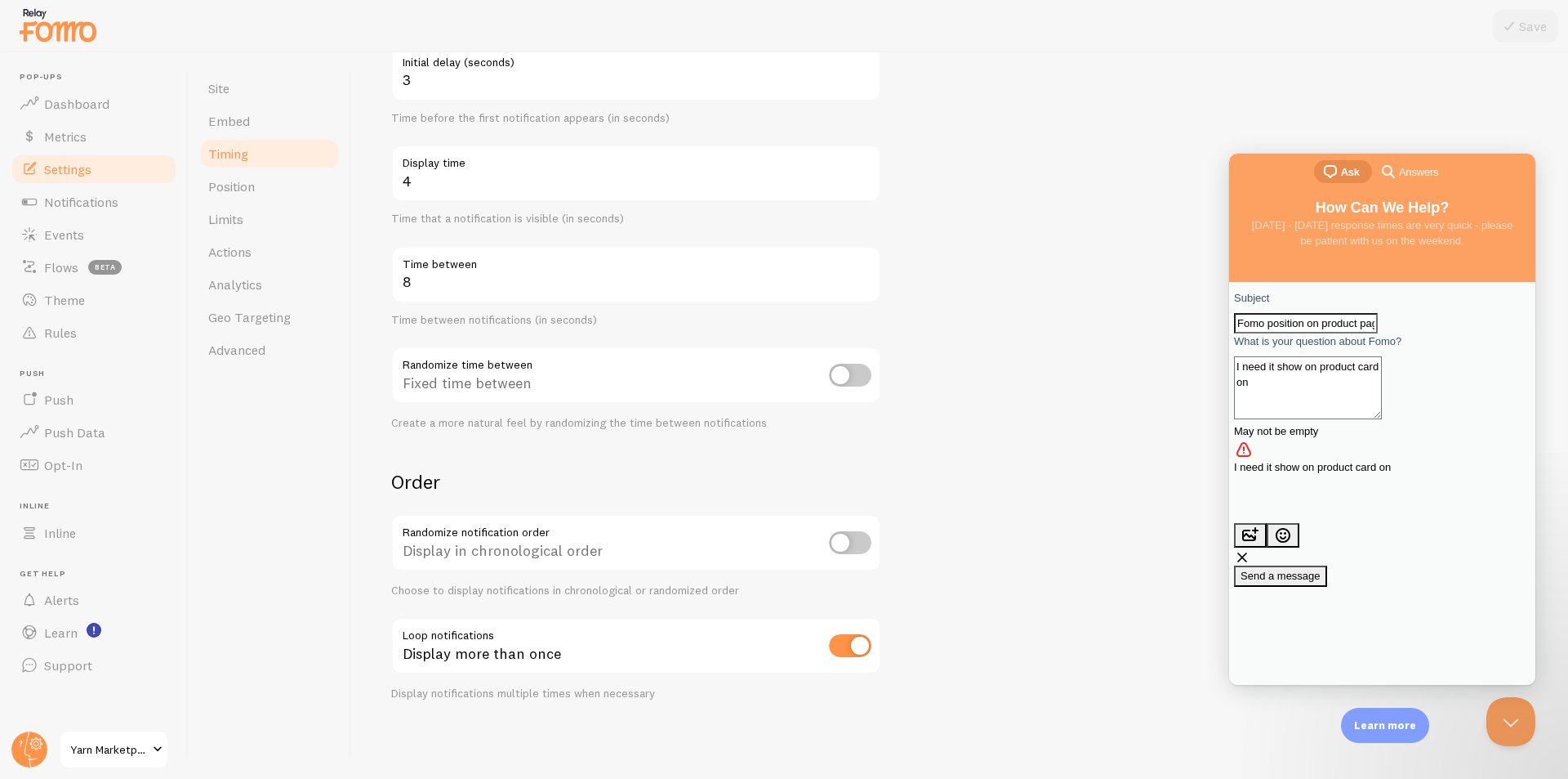
click at [1382, 395] on textarea "I need it show on product card on" at bounding box center [1308, 388] width 148 height 63
click at [1347, 412] on textarea "I need it show on product card on collection pages." at bounding box center [1308, 388] width 148 height 63
drag, startPoint x: 1260, startPoint y: 398, endPoint x: 1248, endPoint y: 398, distance: 12.0
click at [1248, 398] on div "Subject Fomo position on product page What is your question about Fomo? I need …" at bounding box center [1382, 438] width 296 height 296
click at [1344, 417] on textarea "I need it show on product card on collection pages." at bounding box center [1308, 388] width 148 height 63
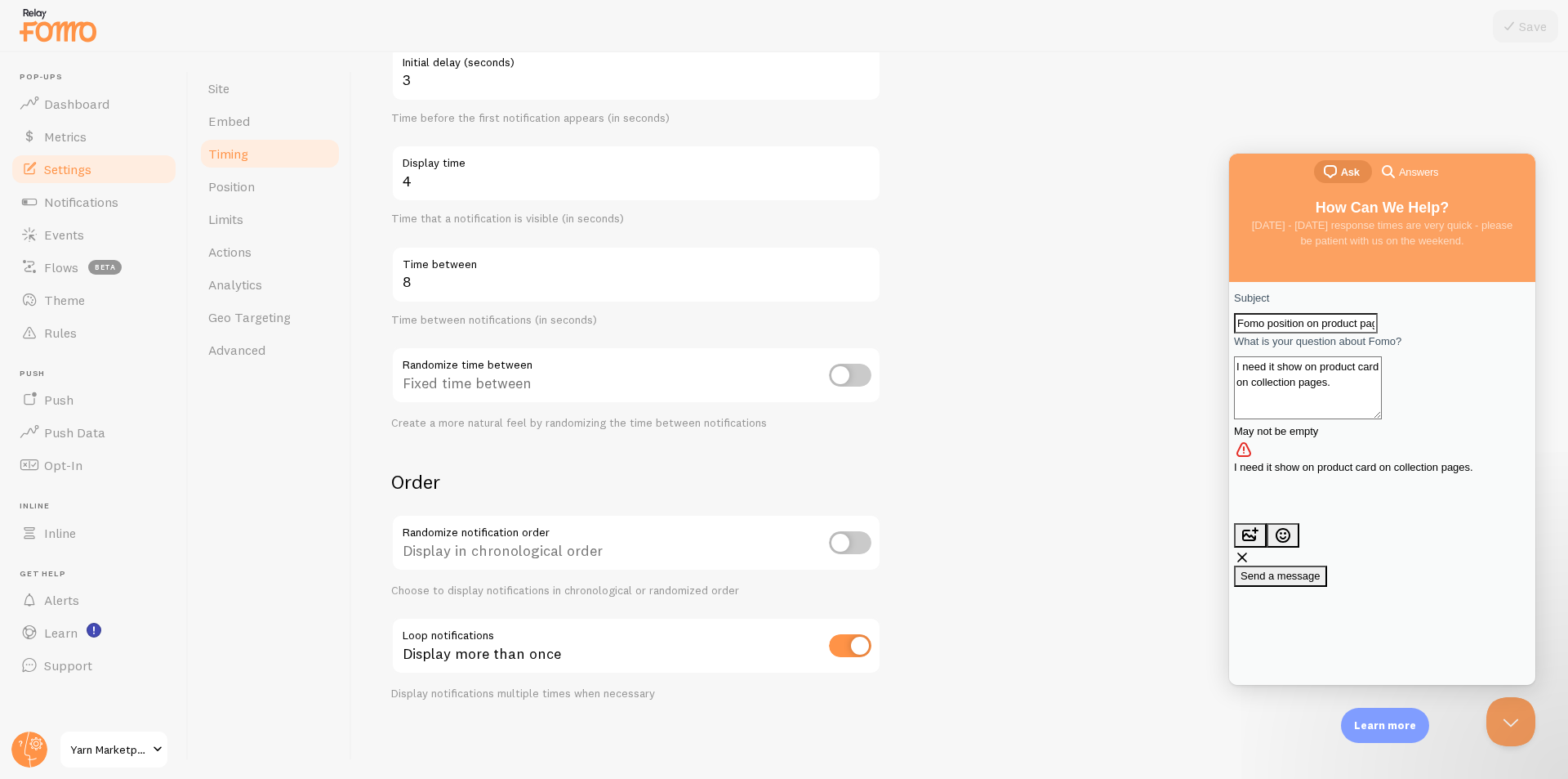
drag, startPoint x: 1345, startPoint y: 419, endPoint x: 1244, endPoint y: 389, distance: 105.4
click at [1244, 389] on div "Subject Fomo position on product page What is your question about Fomo? I need …" at bounding box center [1382, 438] width 296 height 296
click at [1340, 412] on textarea "I need it show on product card on collection pages." at bounding box center [1308, 388] width 148 height 63
paste textarea "I need it show on product card on collection pages. wefweeeeeeeeeeeeee"
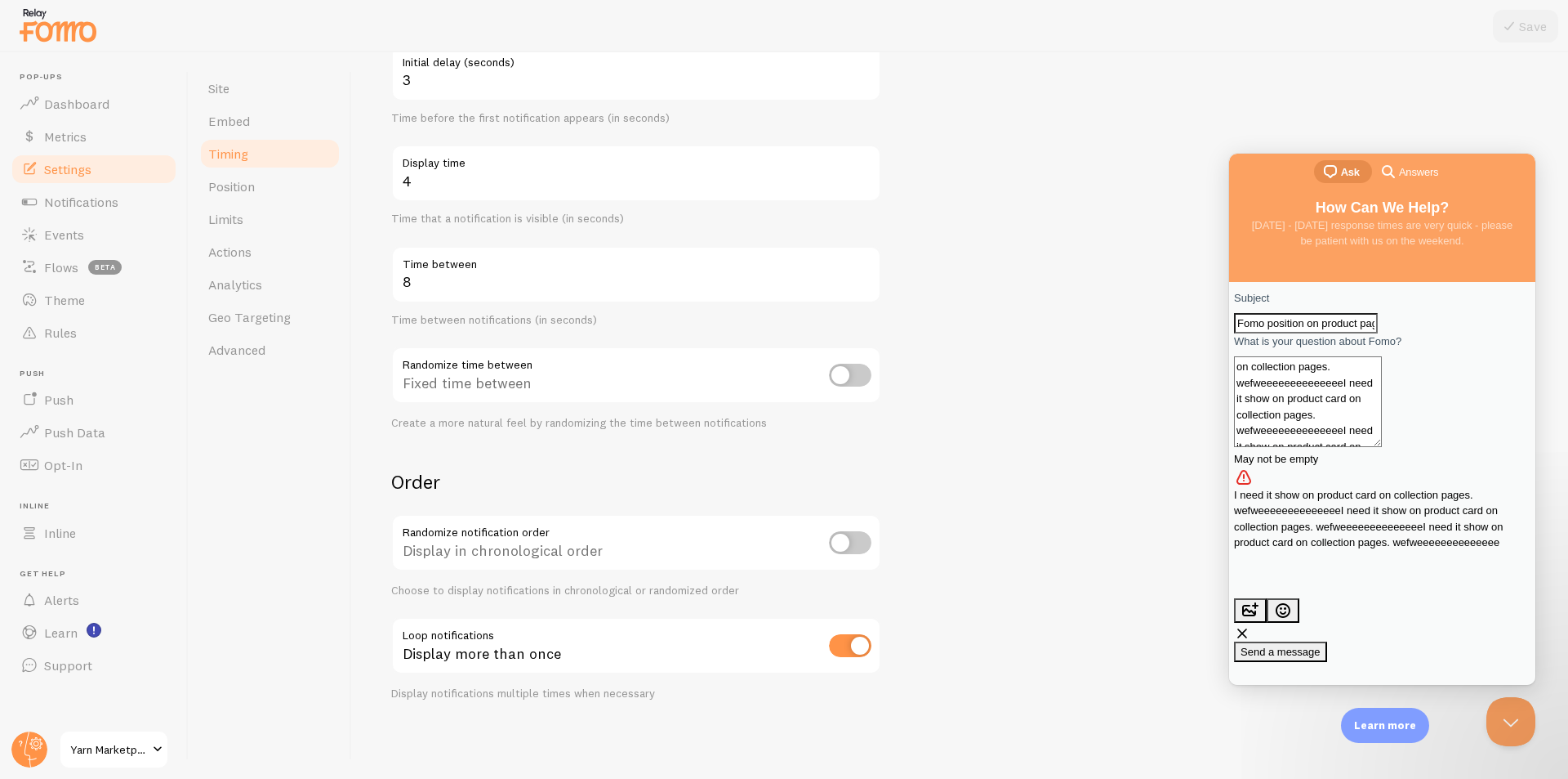
paste textarea "I need it show on product card on collection pages. wefweeeeeeeeeeeeee"
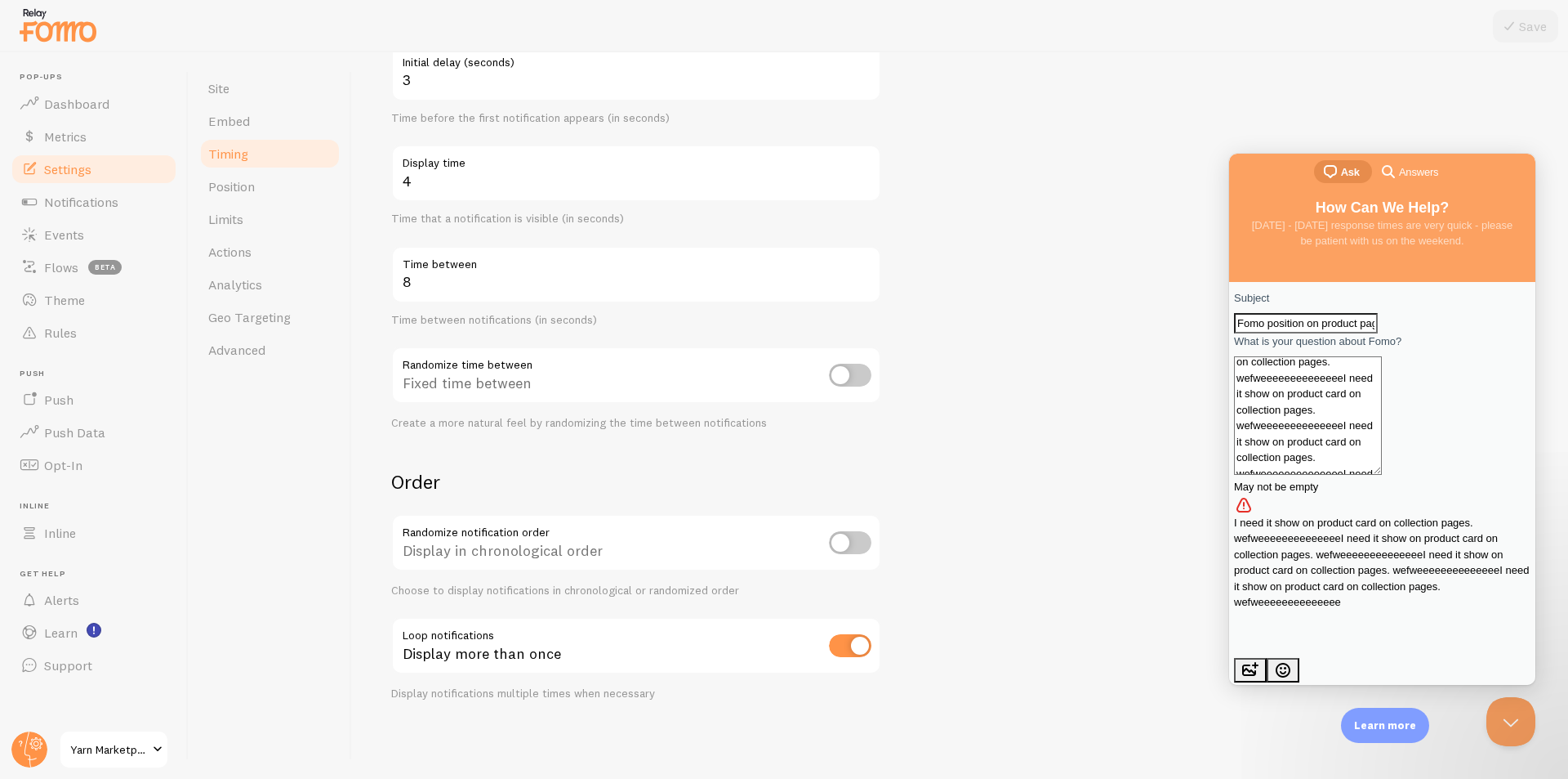
paste textarea "I need it show on product card on collection pages. wefweeeeeeeeeeeeee"
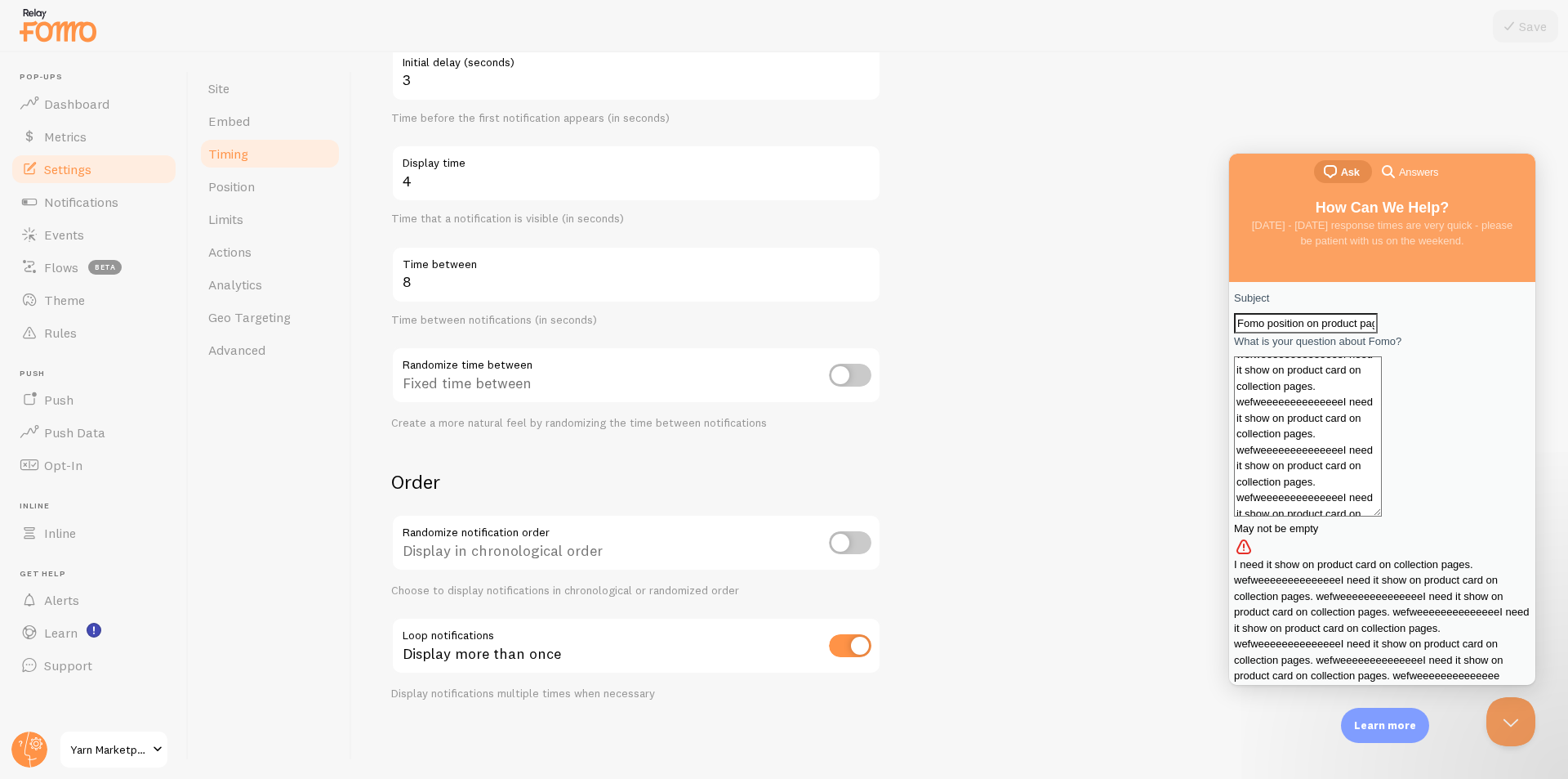
paste textarea "I need it show on product card on collection pages. wefweeeeeeeeeeeeee"
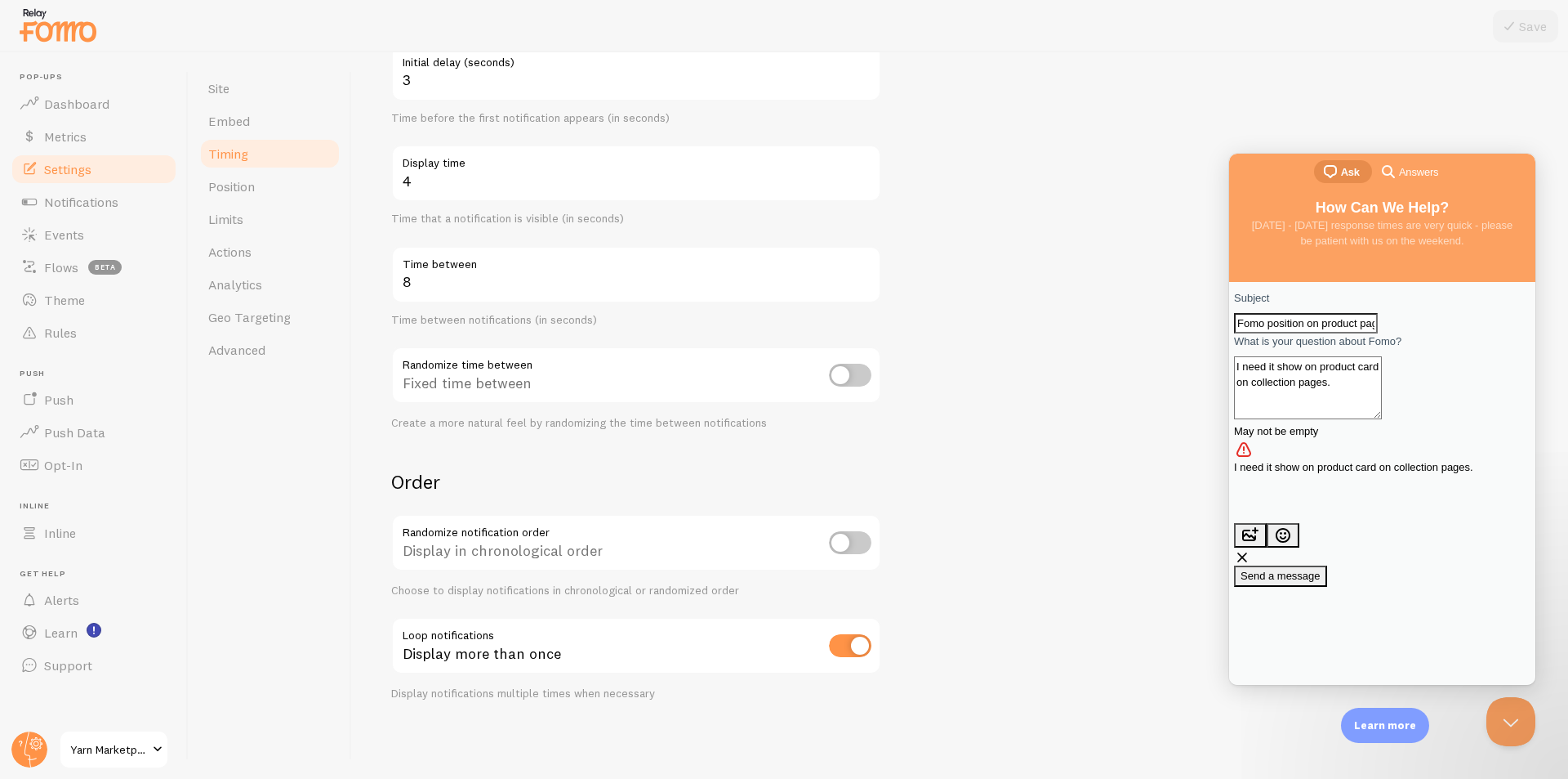
type textarea "I need it show on product card on collection pages."
click at [1321, 569] on span "Send a message" at bounding box center [1280, 576] width 80 height 13
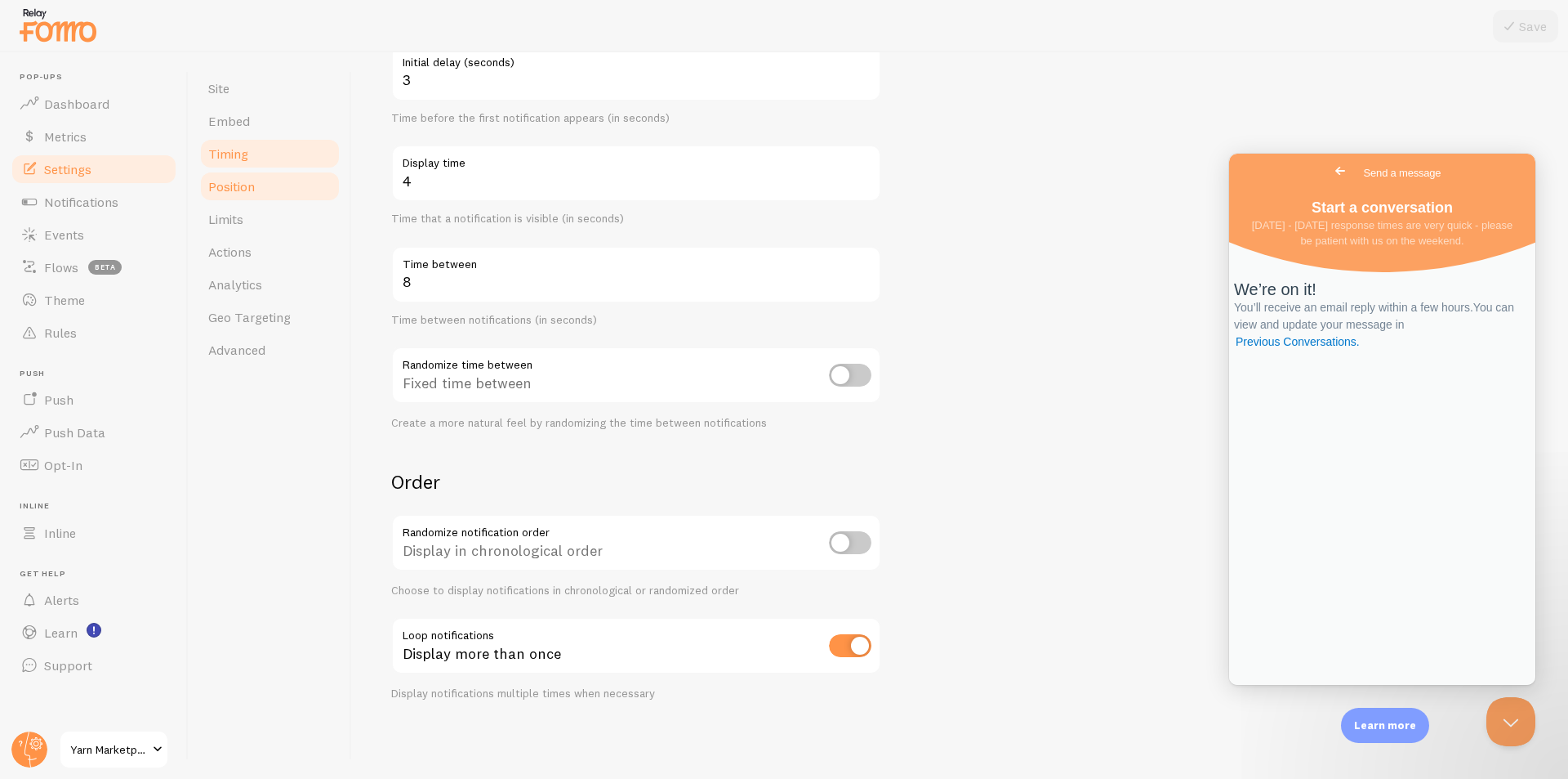
click at [288, 186] on link "Position" at bounding box center [270, 186] width 143 height 33
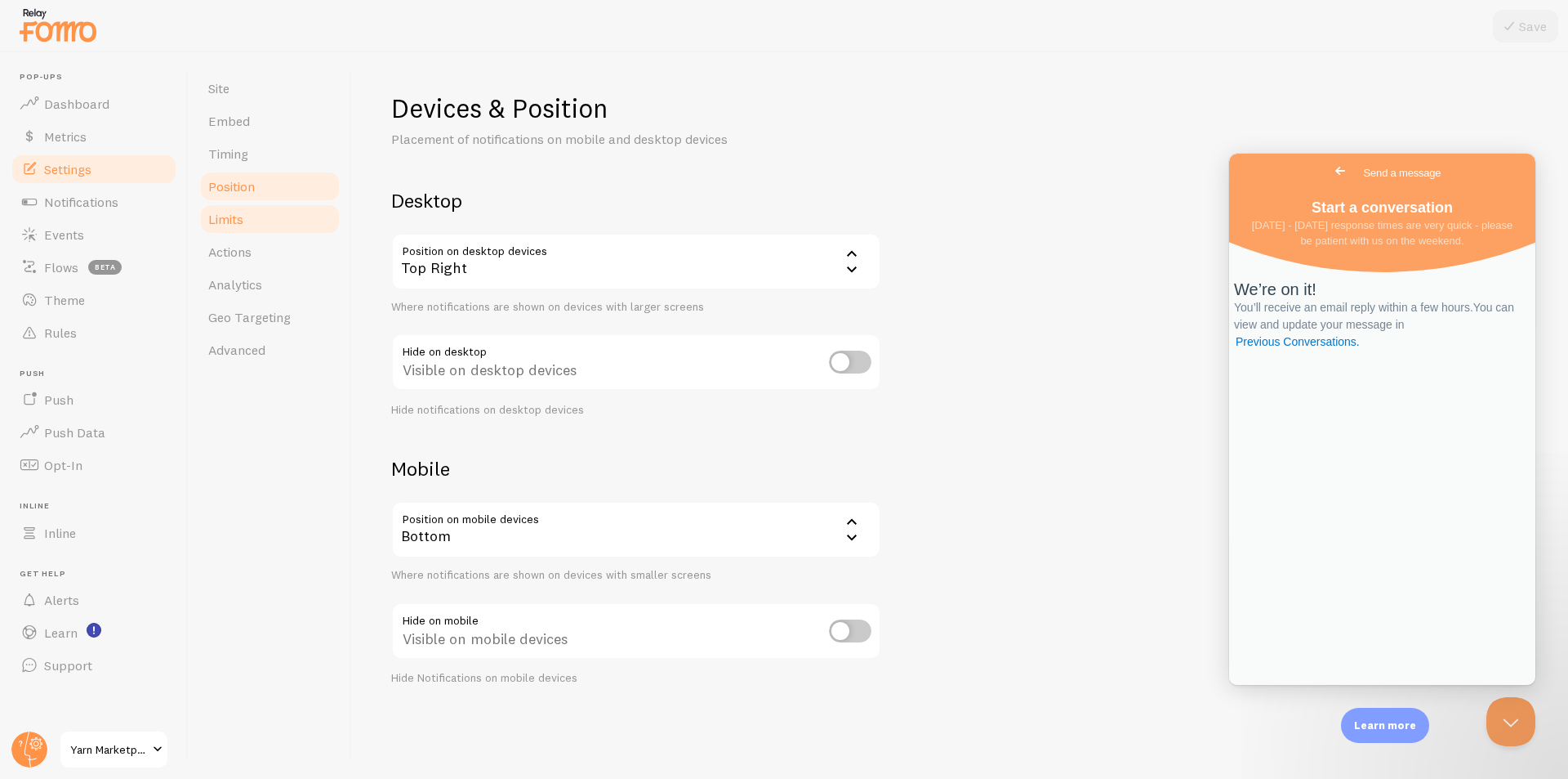
click at [282, 219] on link "Limits" at bounding box center [270, 218] width 143 height 33
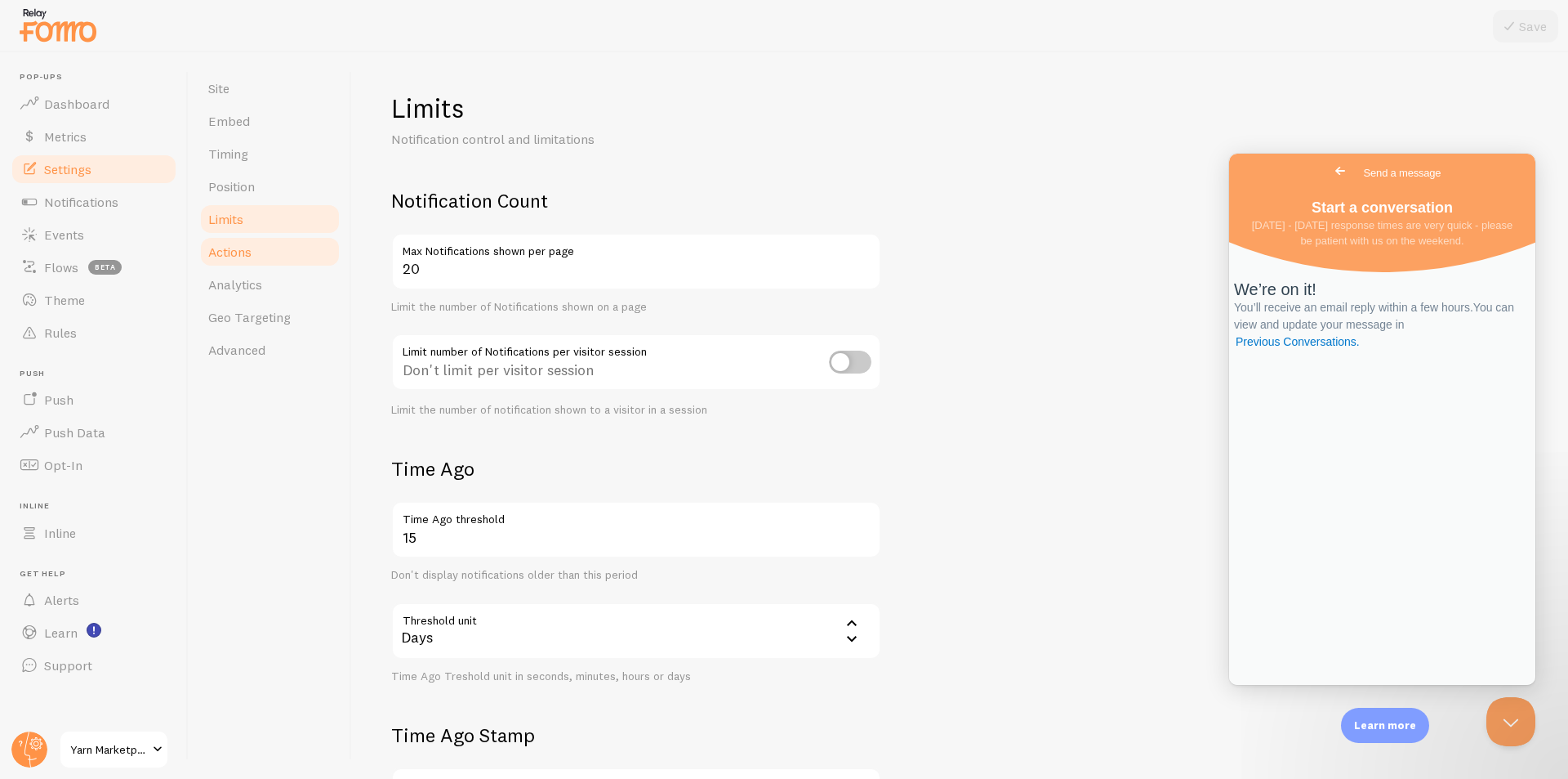
click at [275, 257] on link "Actions" at bounding box center [270, 252] width 143 height 33
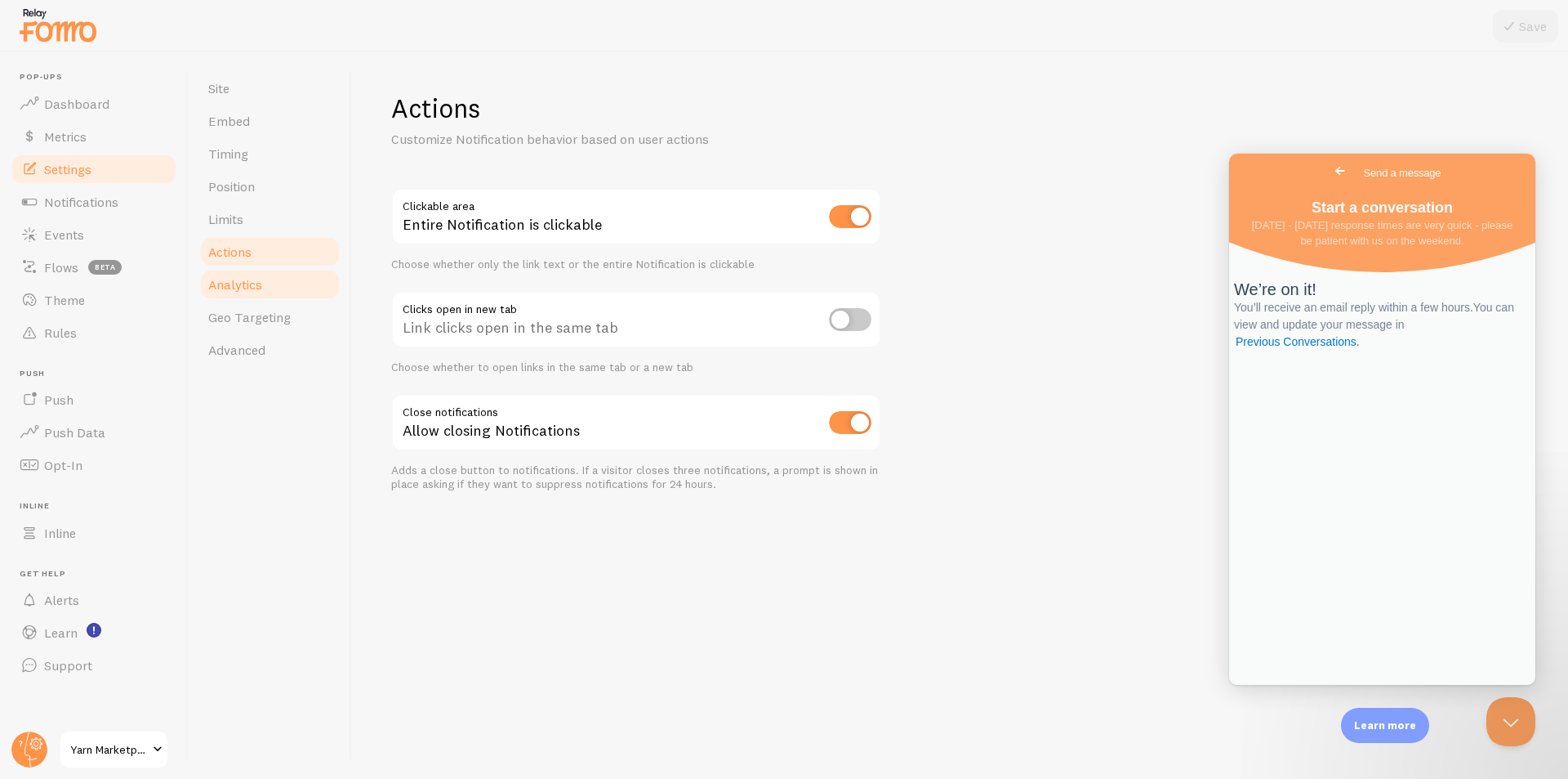
click at [273, 280] on link "Analytics" at bounding box center [270, 284] width 143 height 33
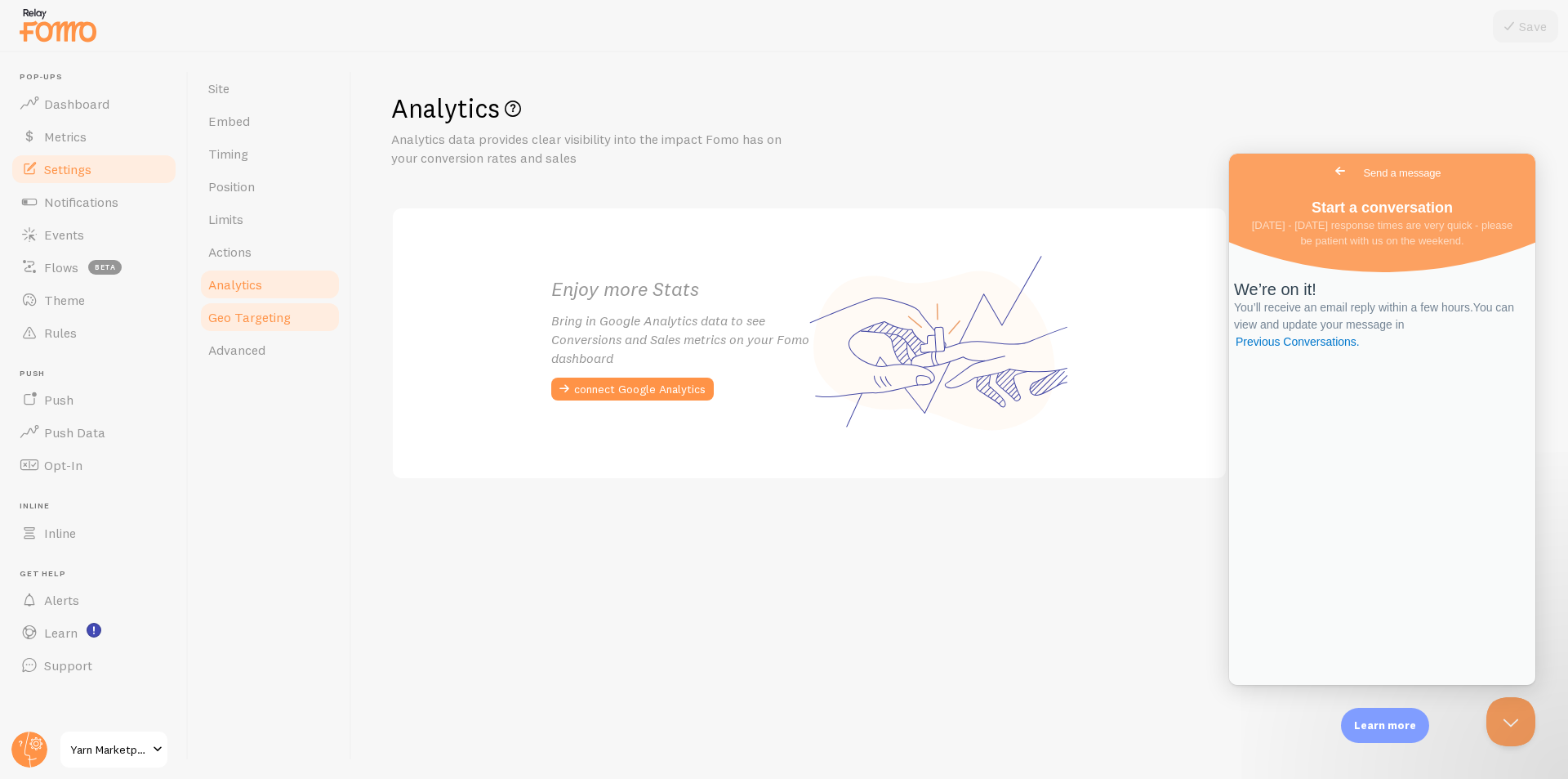
click at [274, 321] on span "Geo Targeting" at bounding box center [250, 317] width 82 height 16
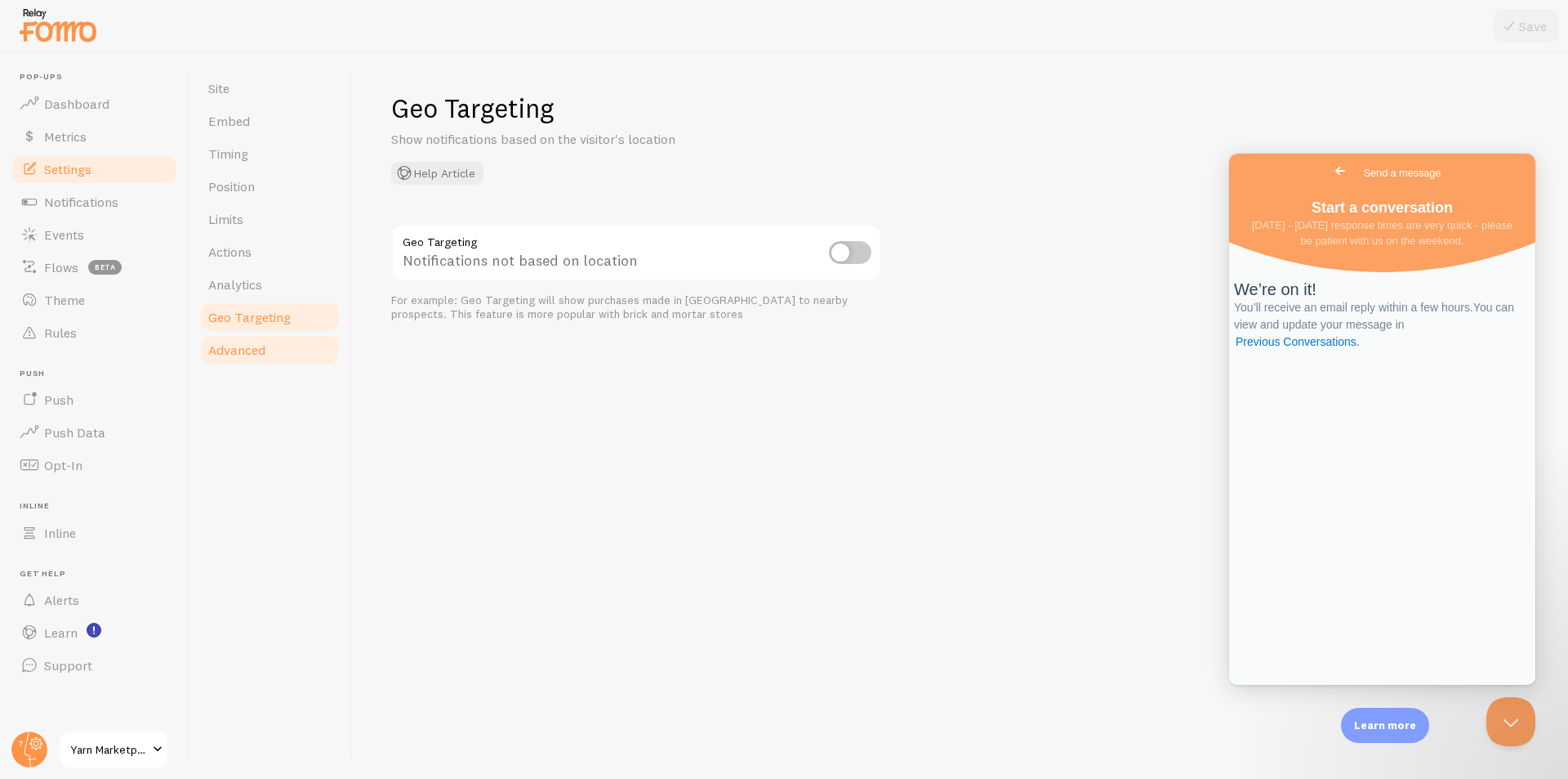
click at [273, 343] on link "Advanced" at bounding box center [270, 349] width 143 height 33
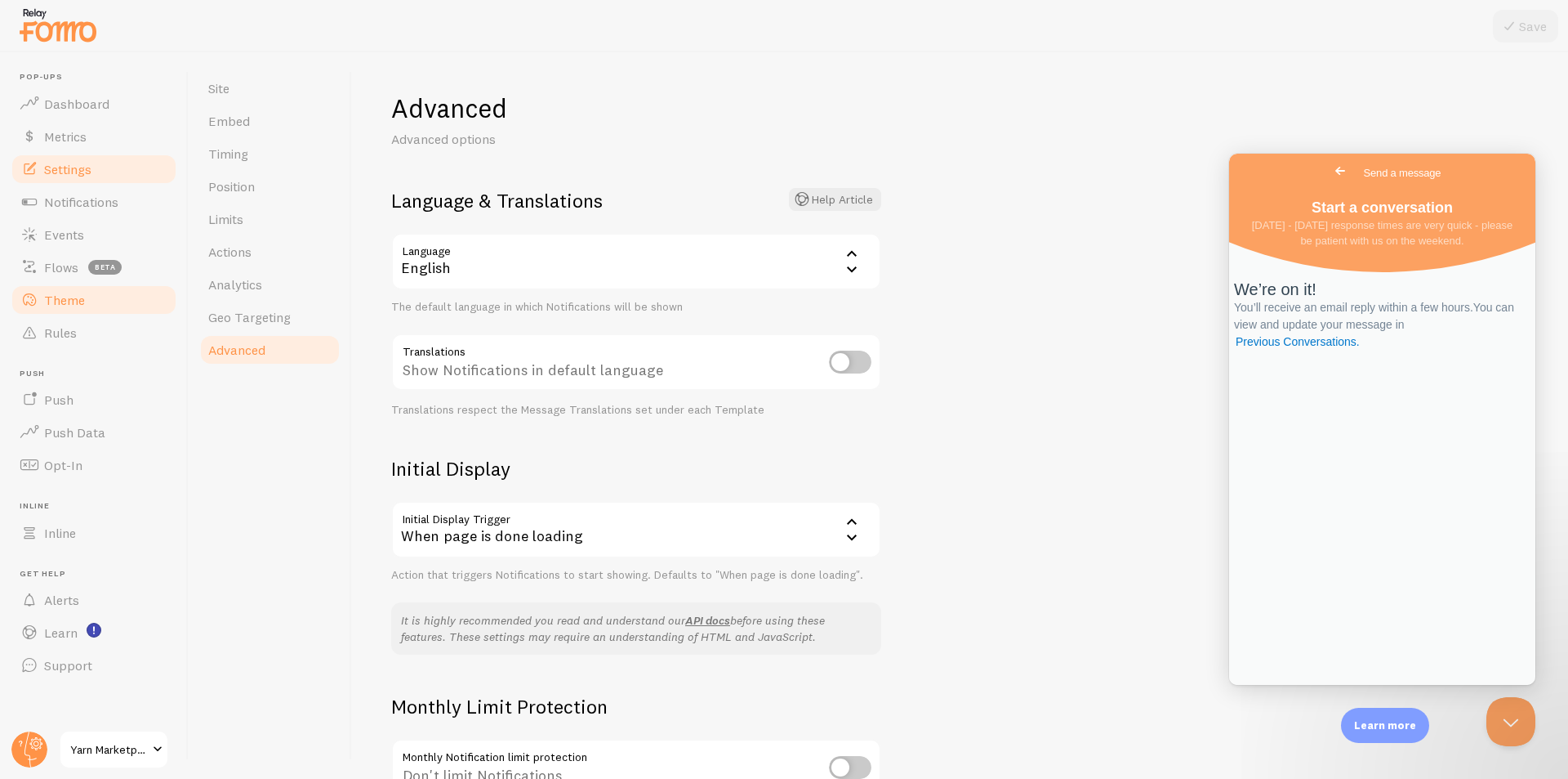
click at [100, 299] on link "Theme" at bounding box center [94, 300] width 168 height 33
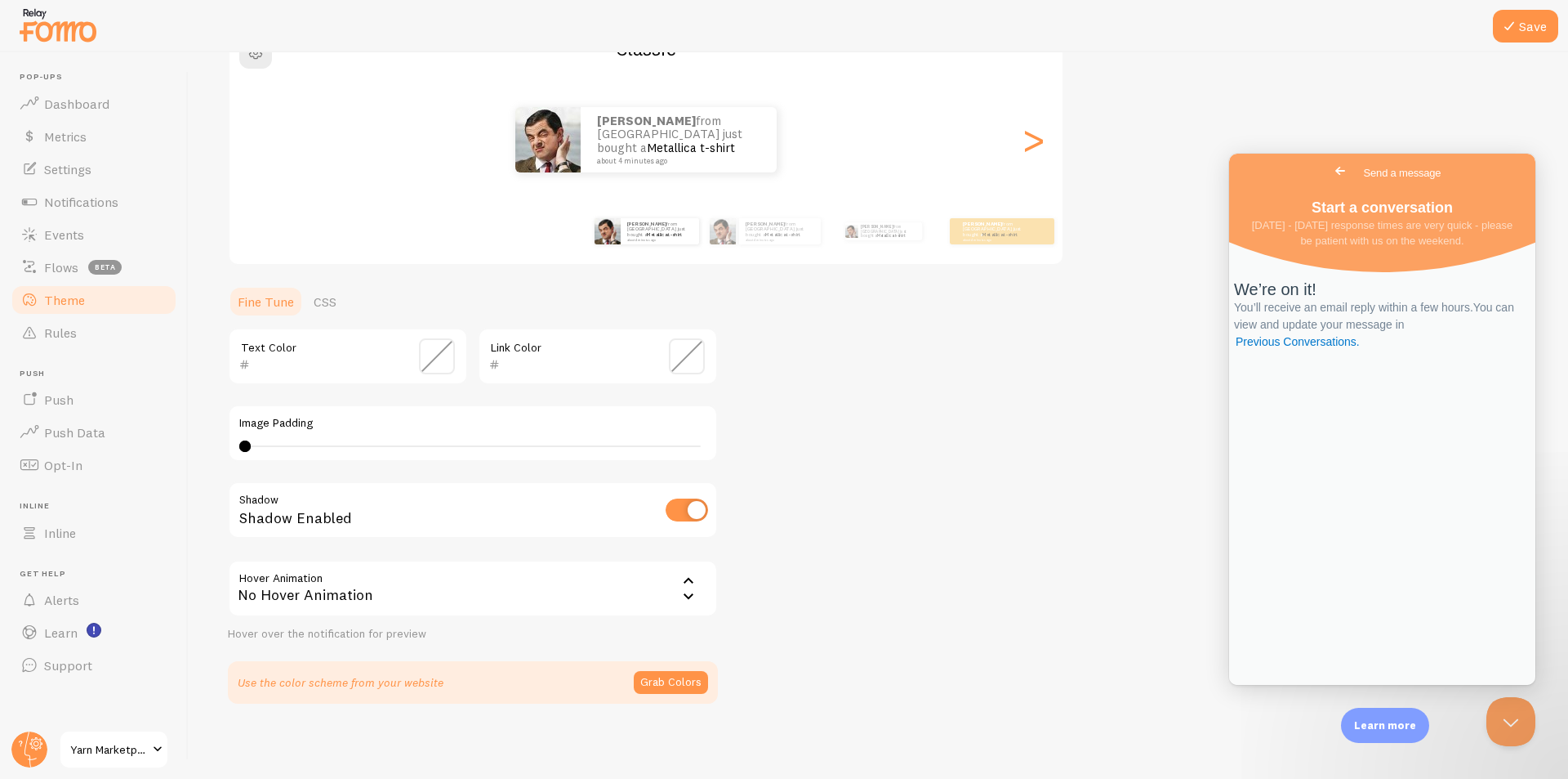
scroll to position [167, 0]
click at [1328, 499] on div "We’re on it! You’ll receive an email reply within a few hours. You can view and…" at bounding box center [1382, 467] width 306 height 434
